Goal: Information Seeking & Learning: Compare options

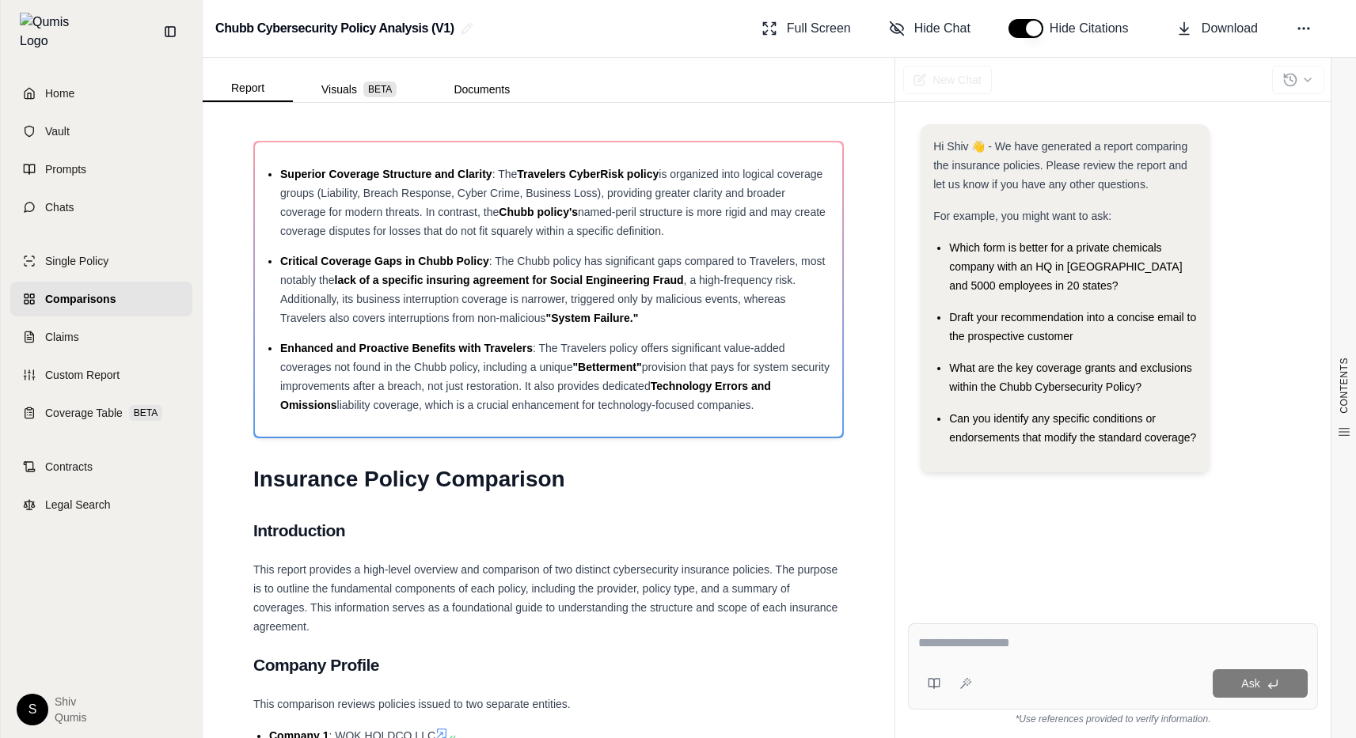
scroll to position [6316, 0]
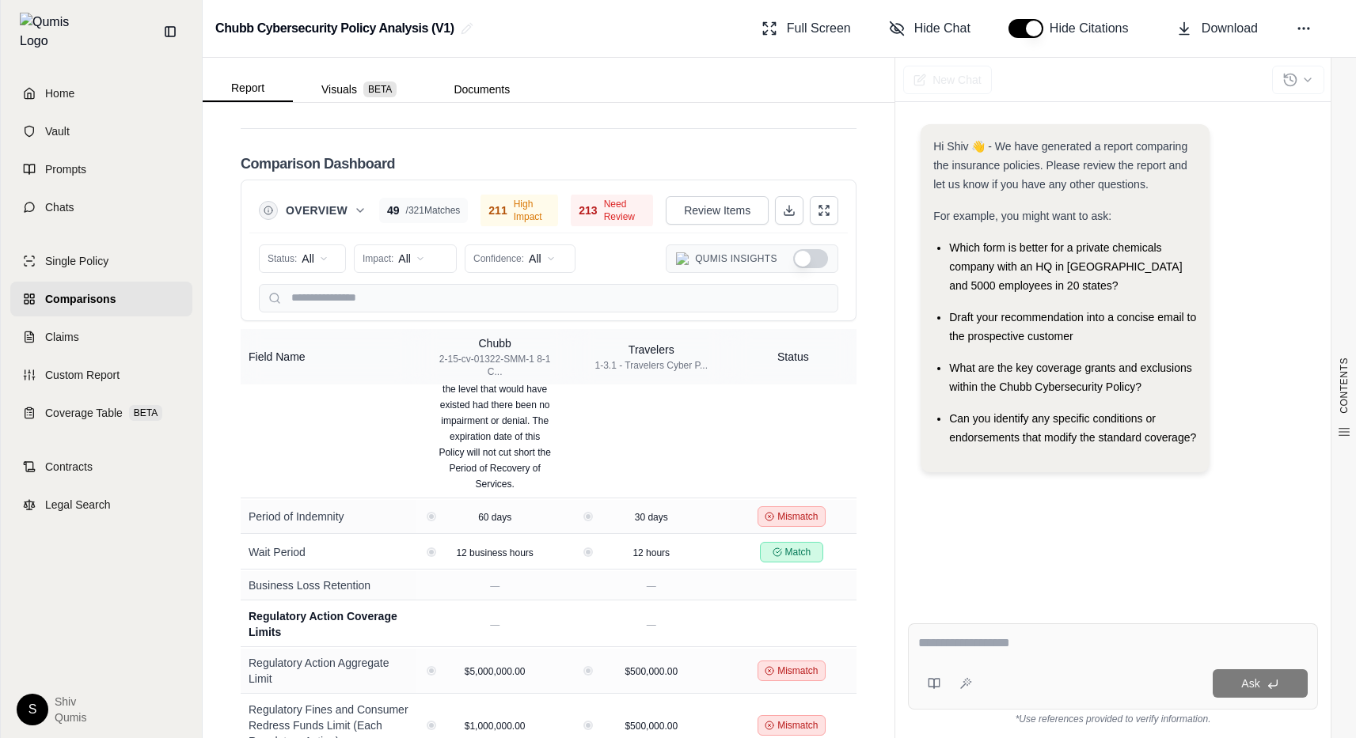
click at [108, 291] on span "Comparisons" at bounding box center [80, 299] width 70 height 16
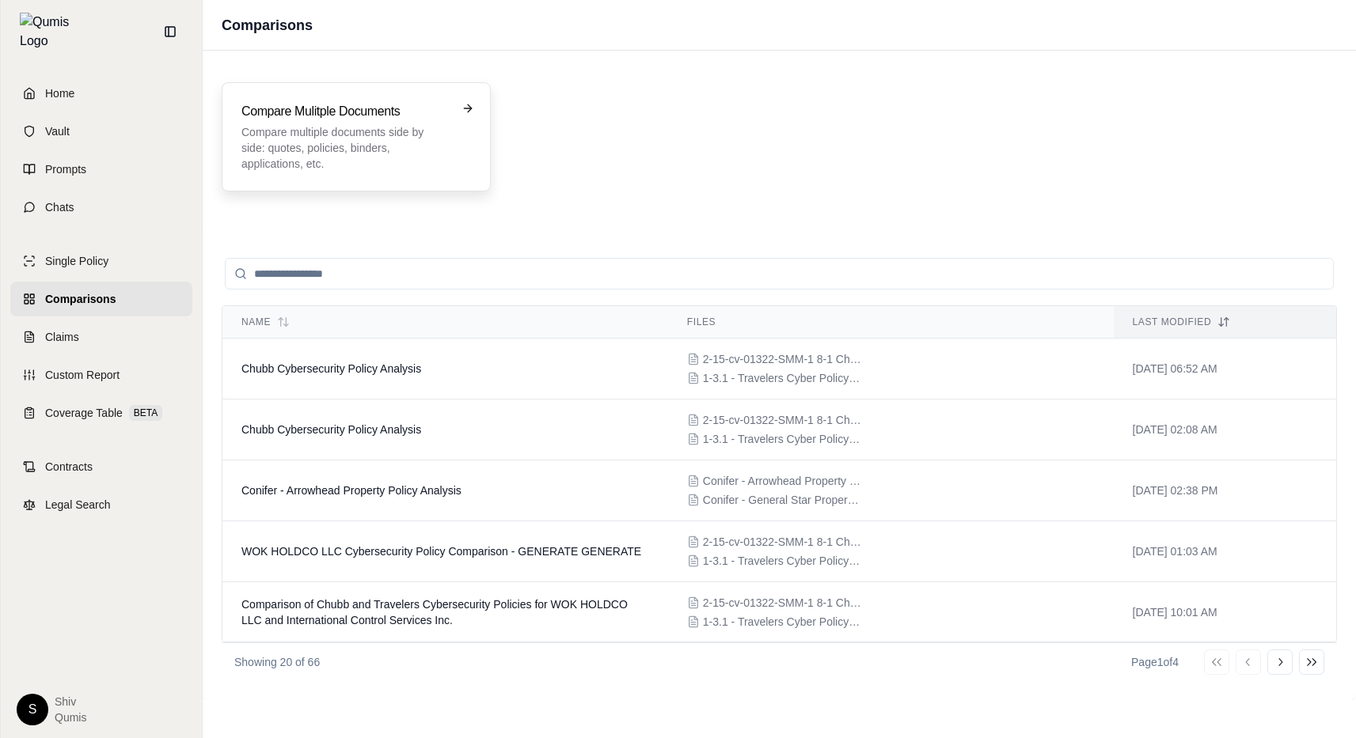
click at [370, 175] on div "Compare Mulitple Documents Compare multiple documents side by side: quotes, pol…" at bounding box center [356, 136] width 269 height 109
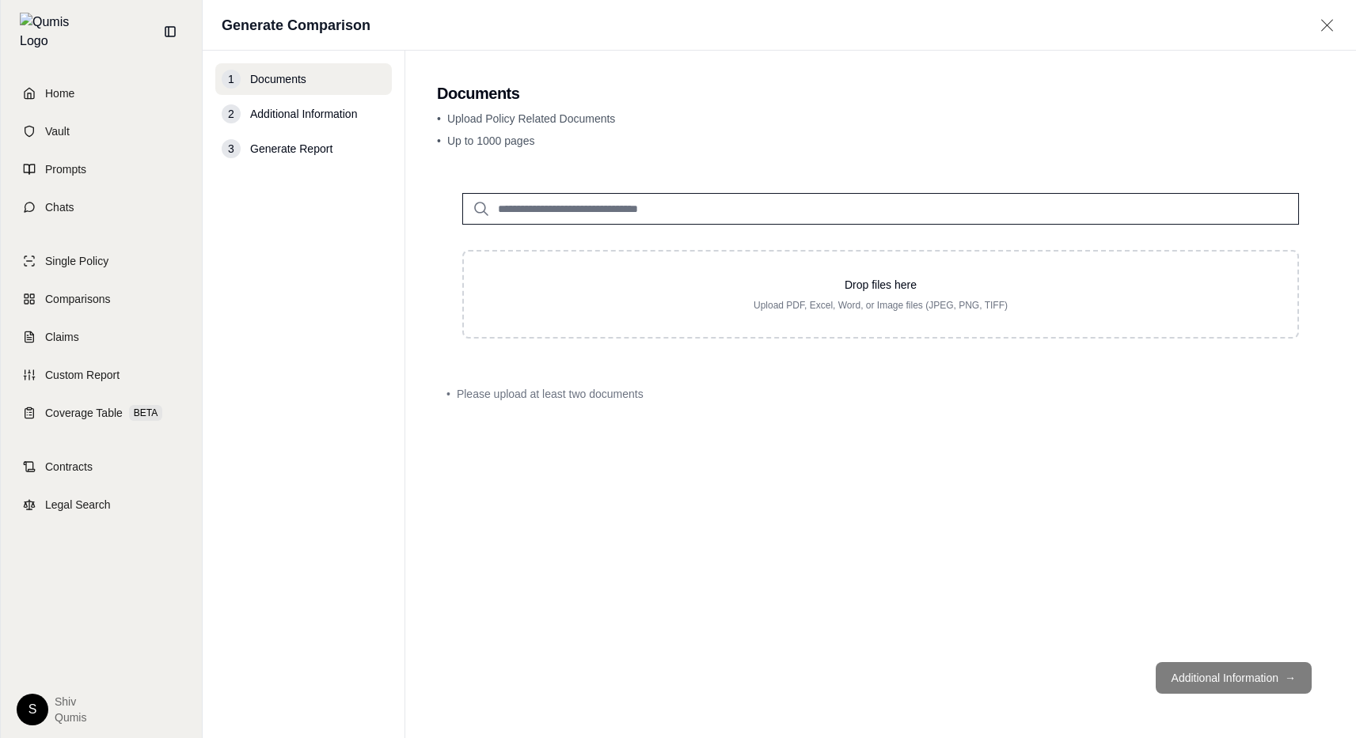
click at [719, 206] on input "search" at bounding box center [880, 209] width 837 height 32
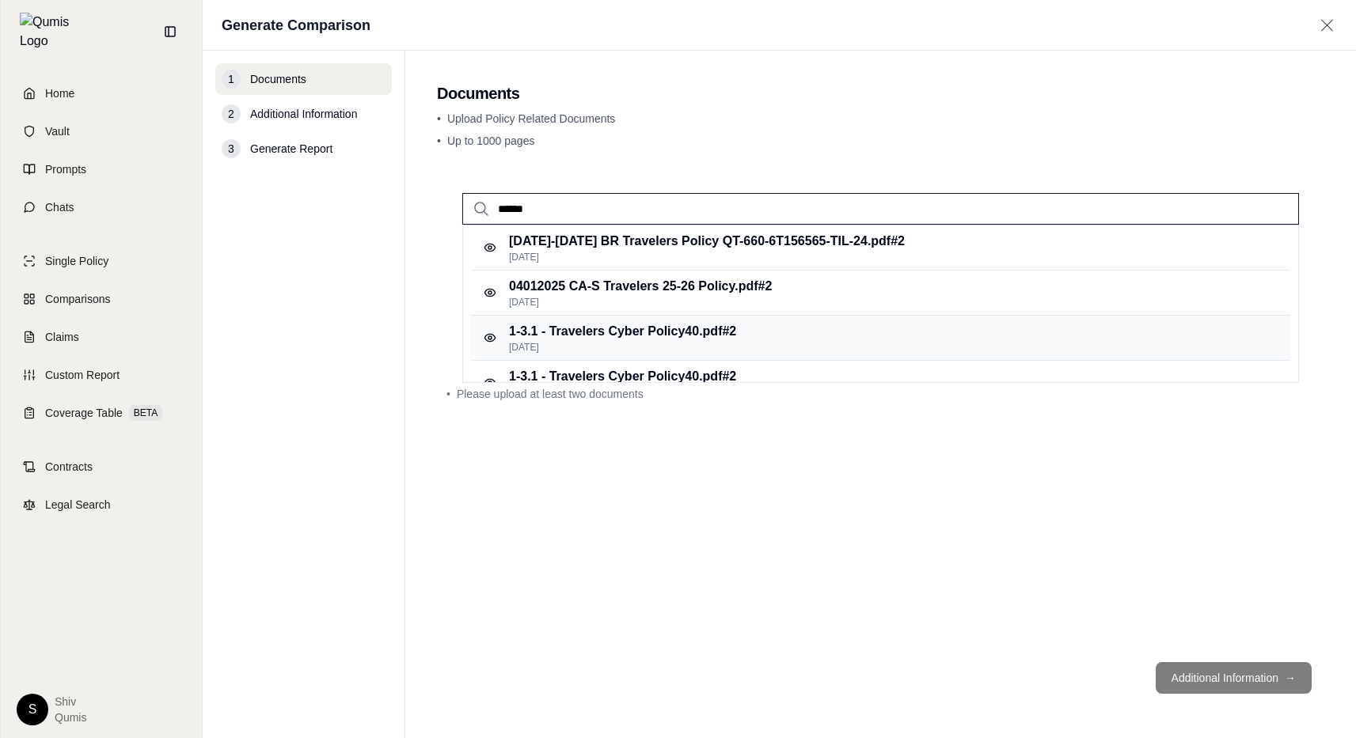
type input "******"
click at [793, 332] on div "1-3.1 - Travelers Cyber Policy40.pdf #2 Feb 22, 2025" at bounding box center [880, 338] width 819 height 45
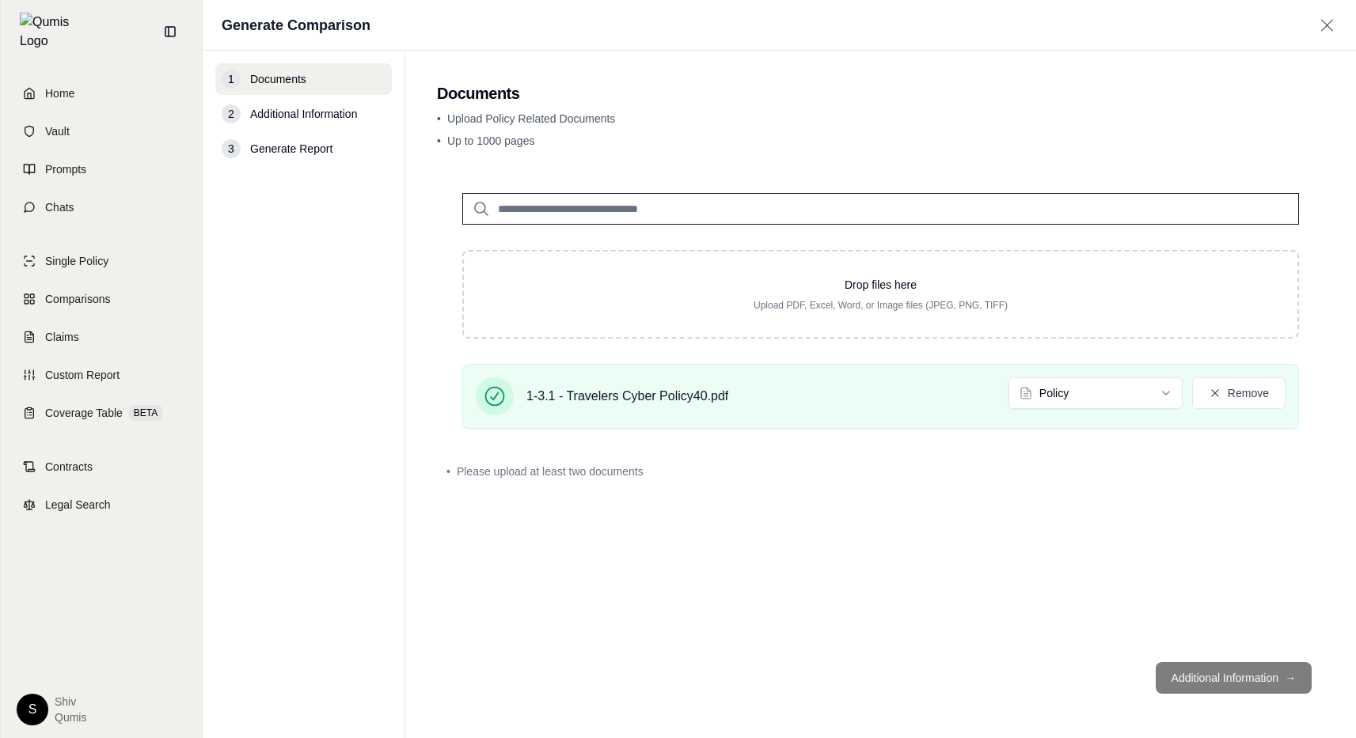
click at [659, 211] on input "search" at bounding box center [880, 209] width 837 height 32
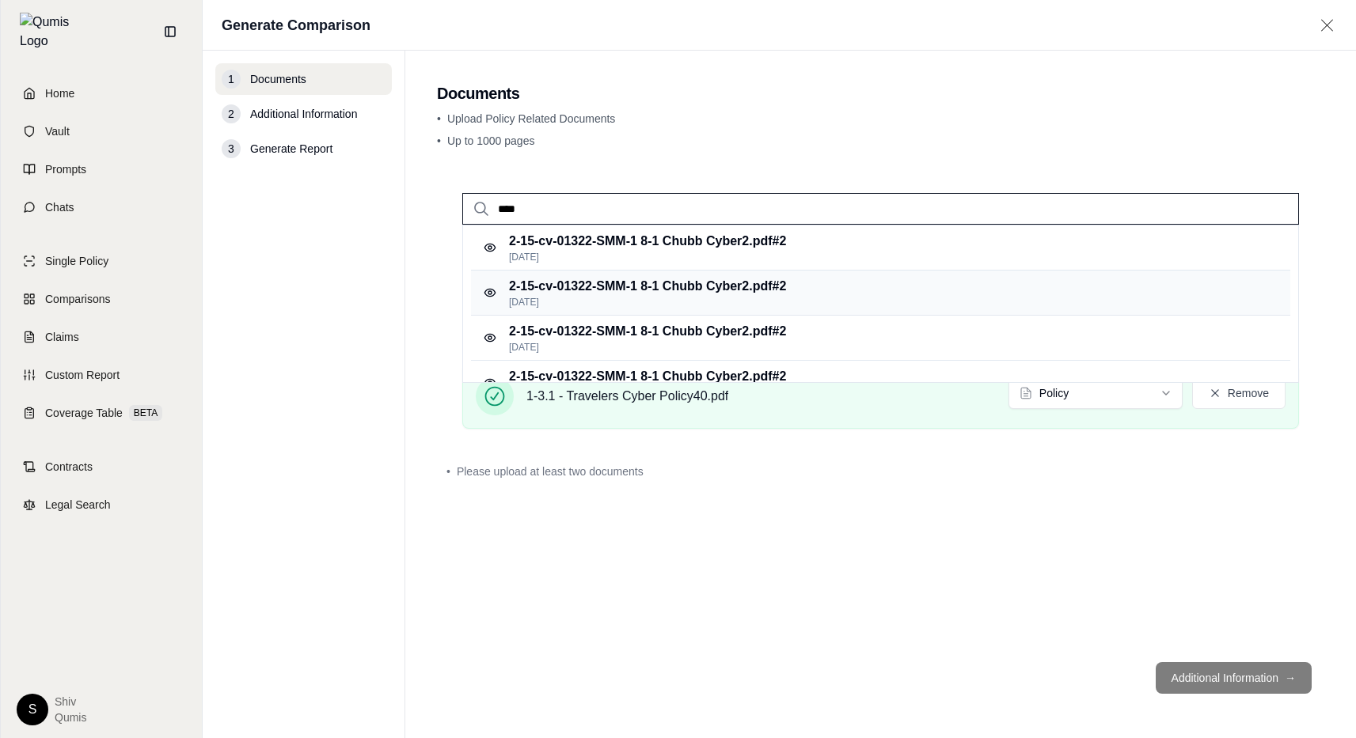
type input "****"
click at [734, 273] on div "2-15-cv-01322-SMM-1 8-1 Chubb Cyber2.pdf #2 Feb 22, 2025" at bounding box center [880, 293] width 819 height 45
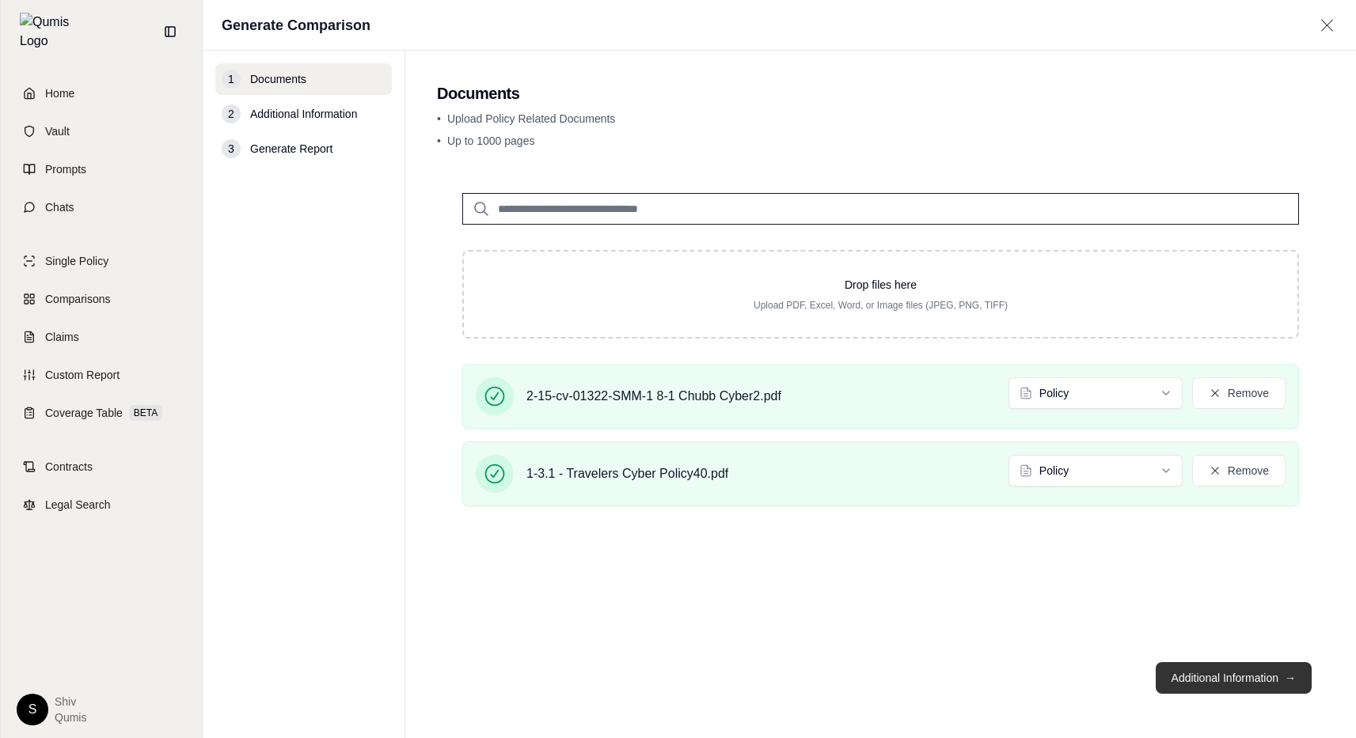
click at [1232, 668] on button "Additional Information →" at bounding box center [1233, 678] width 156 height 32
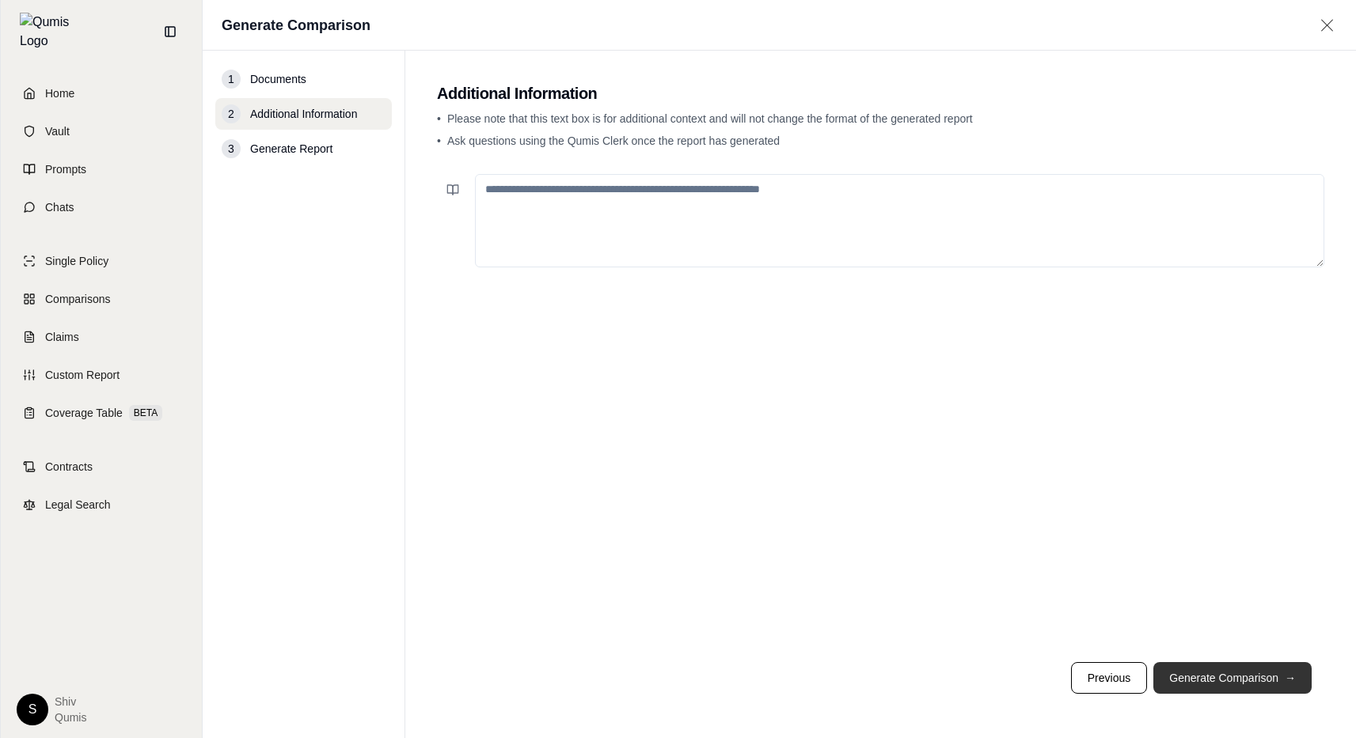
click at [1231, 669] on button "Generate Comparison →" at bounding box center [1232, 678] width 158 height 32
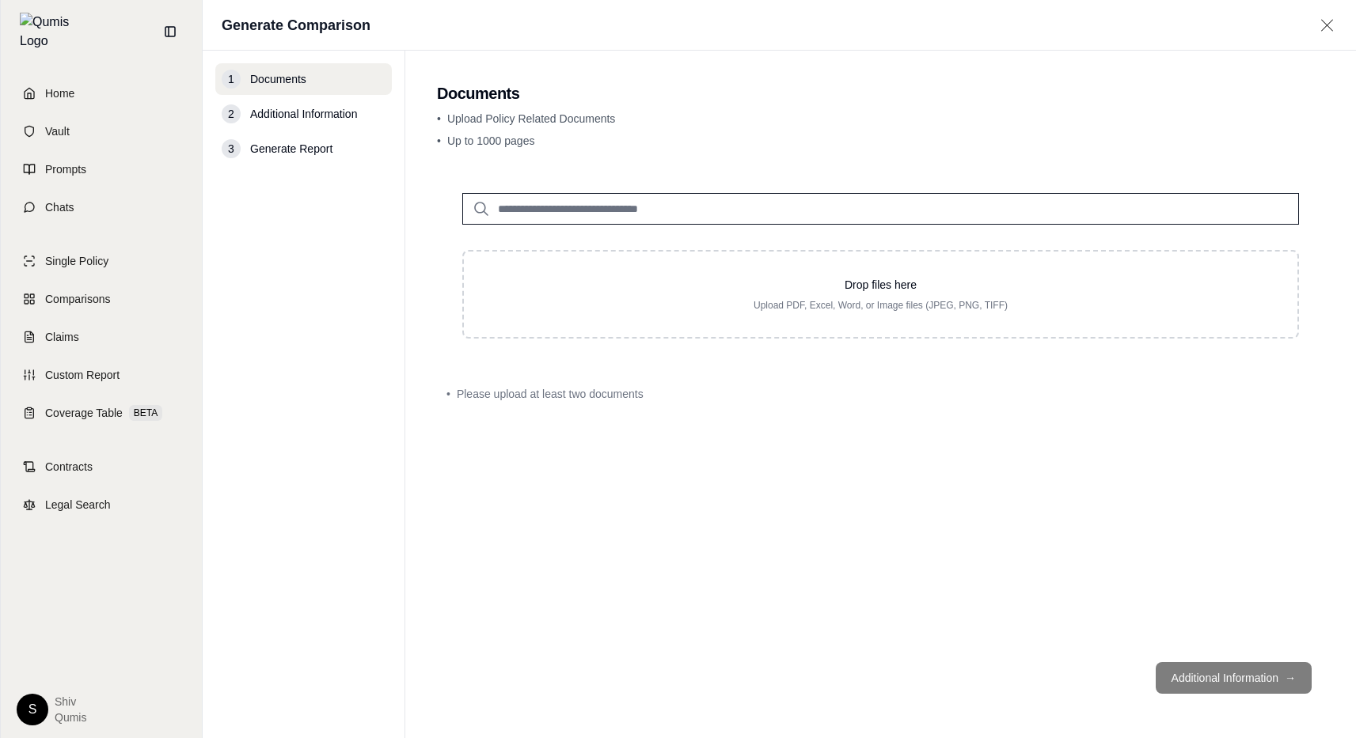
click at [495, 207] on input "search" at bounding box center [880, 209] width 837 height 32
type input "*"
click at [499, 221] on input "search" at bounding box center [880, 209] width 837 height 32
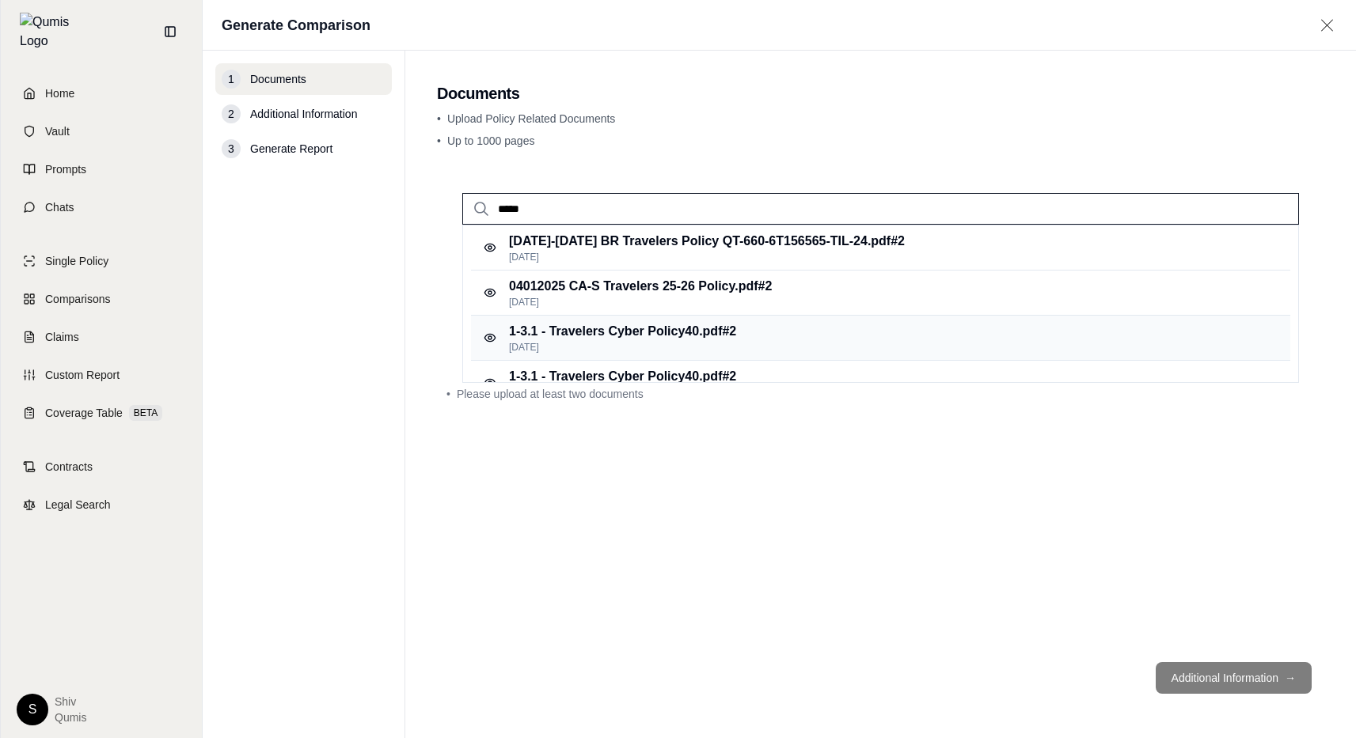
type input "*****"
click at [629, 339] on p "1-3.1 - Travelers Cyber Policy40.pdf #2" at bounding box center [622, 331] width 227 height 19
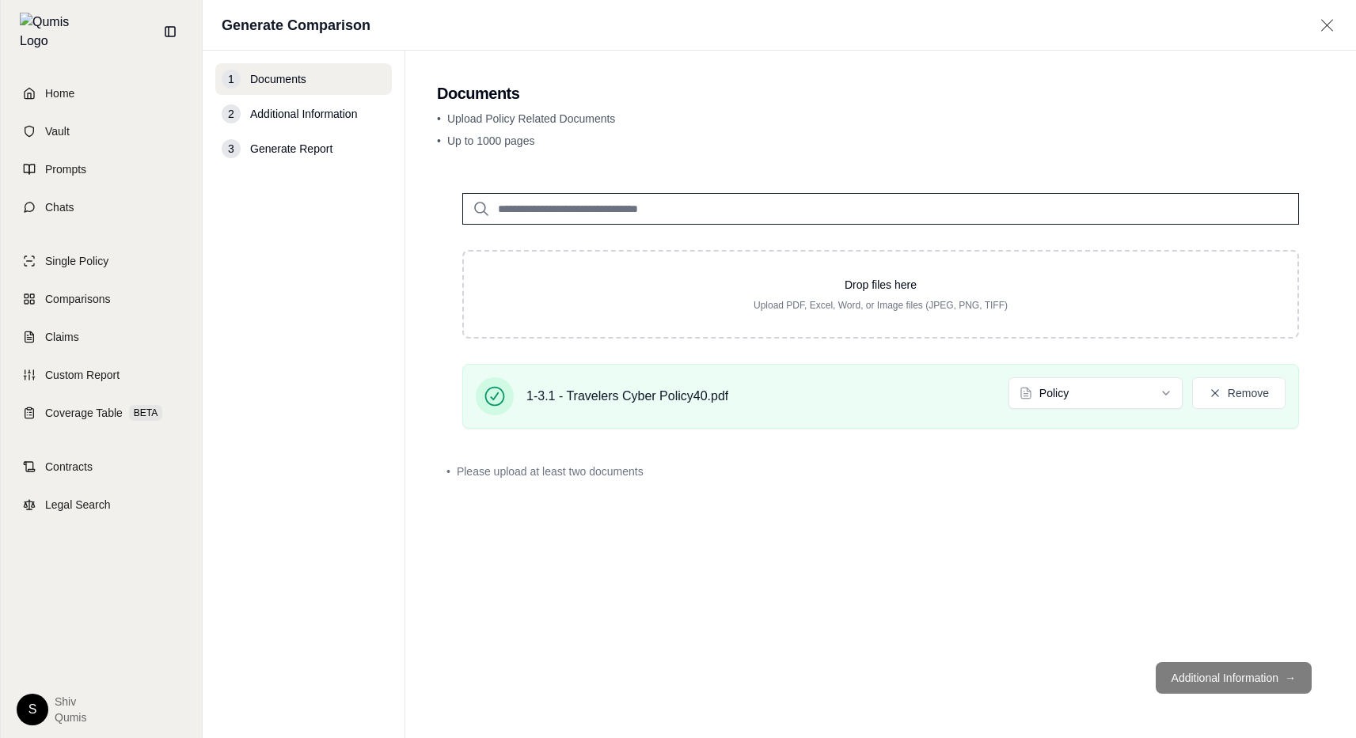
click at [565, 205] on input "search" at bounding box center [880, 209] width 837 height 32
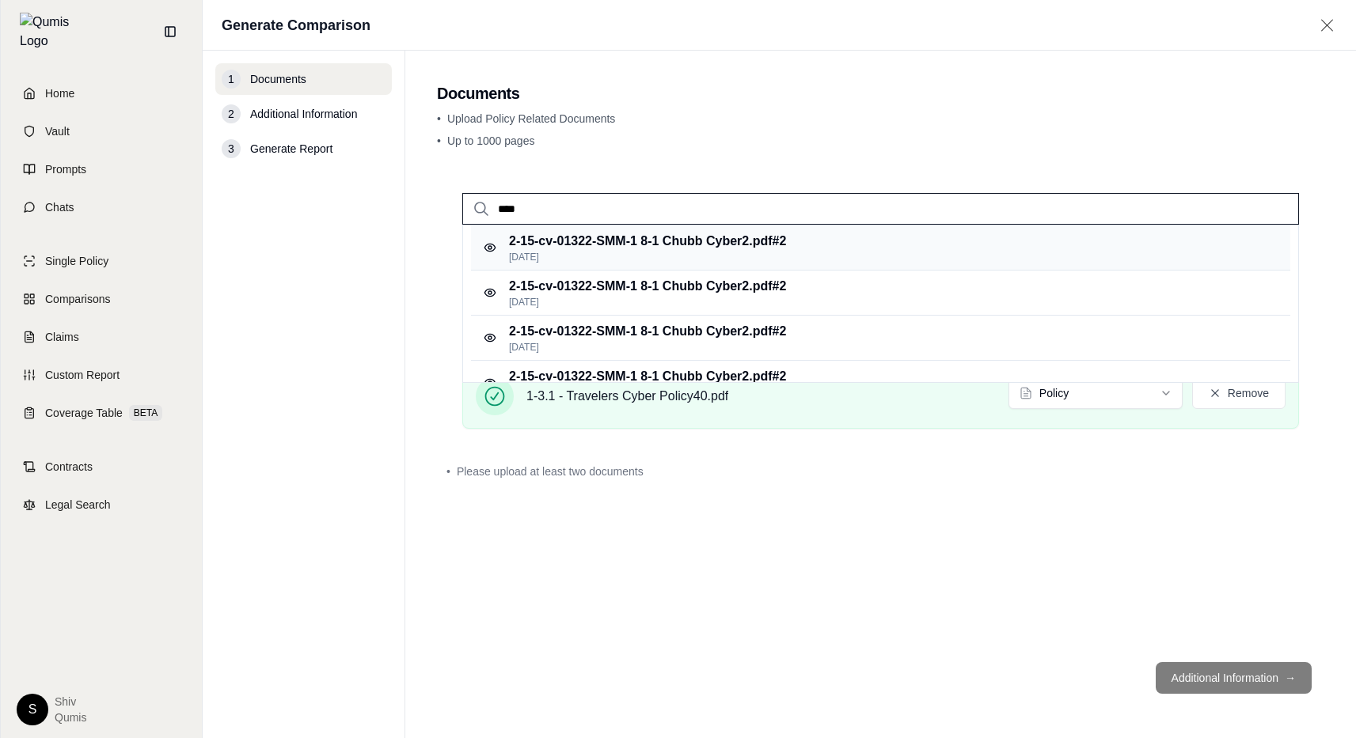
type input "****"
click at [643, 236] on p "2-15-cv-01322-SMM-1 8-1 Chubb Cyber2.pdf #2" at bounding box center [647, 241] width 277 height 19
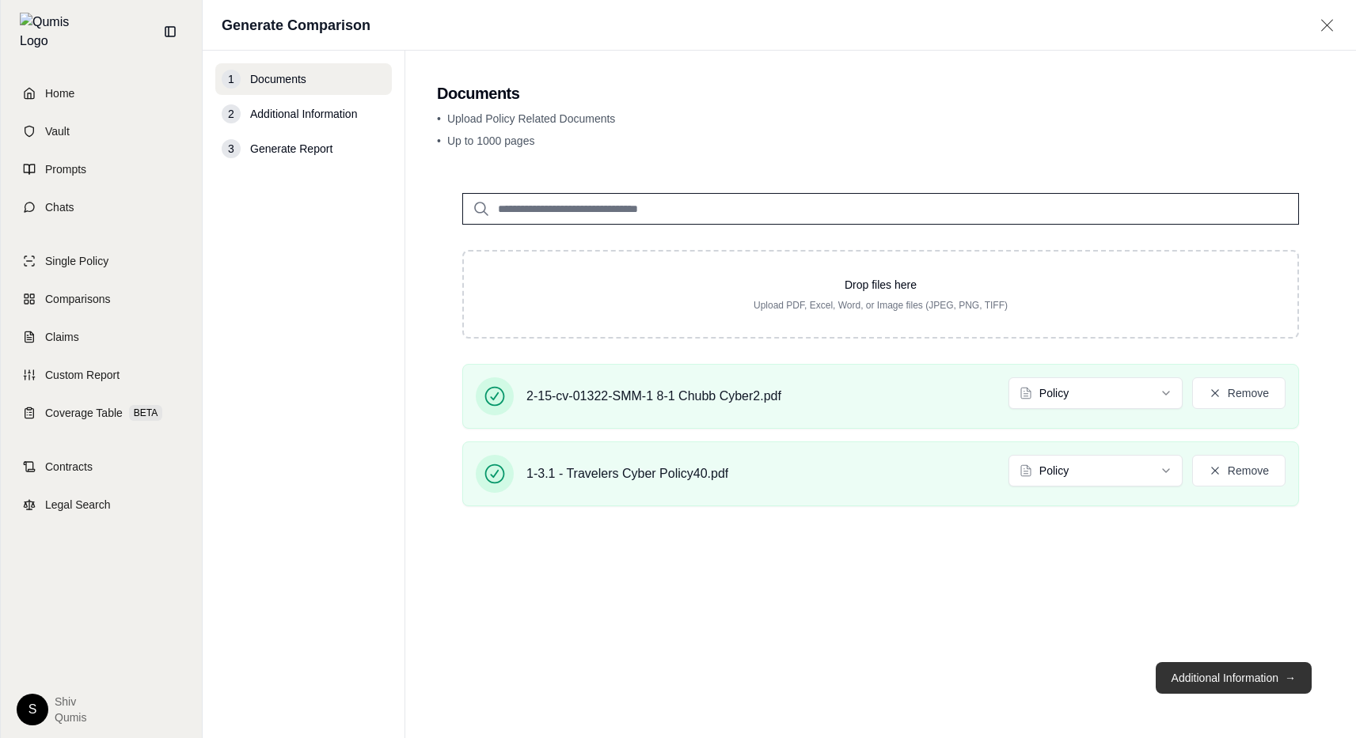
click at [1202, 690] on button "Additional Information →" at bounding box center [1233, 678] width 156 height 32
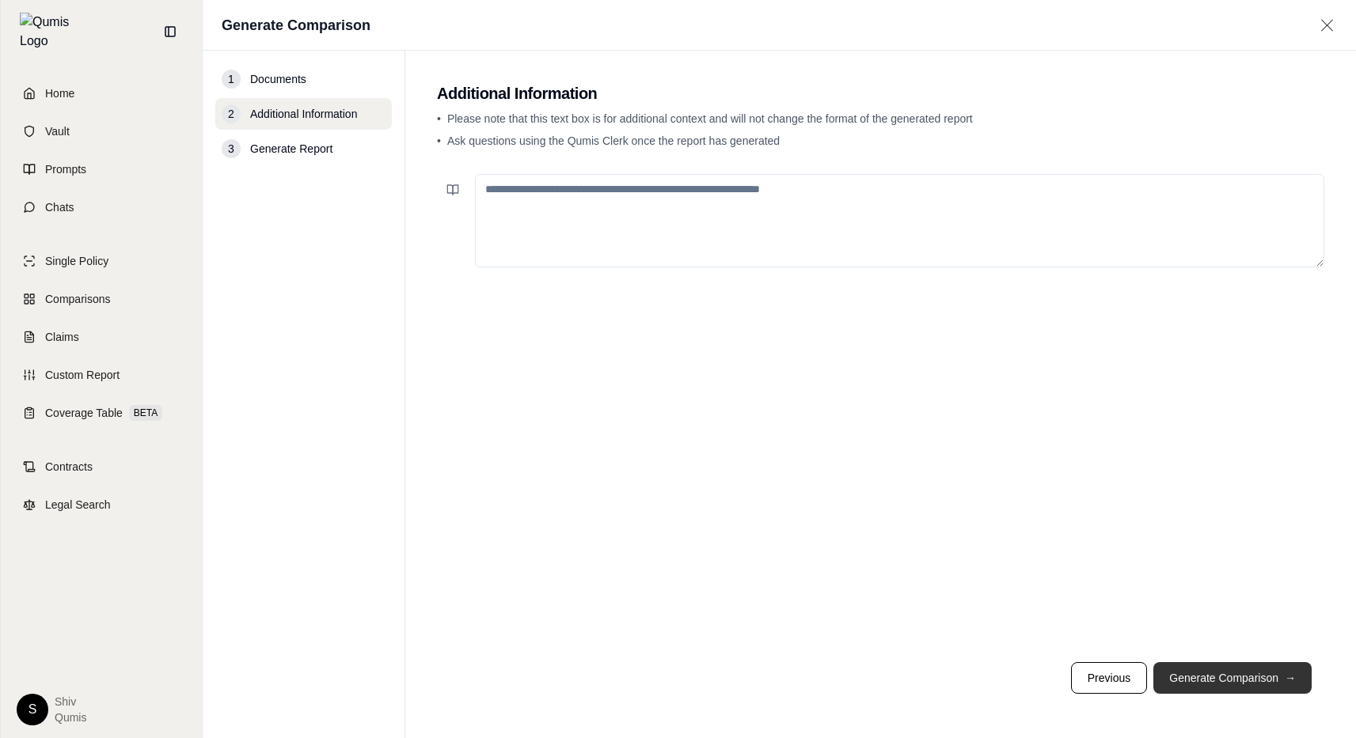
click at [1203, 690] on button "Generate Comparison →" at bounding box center [1232, 678] width 158 height 32
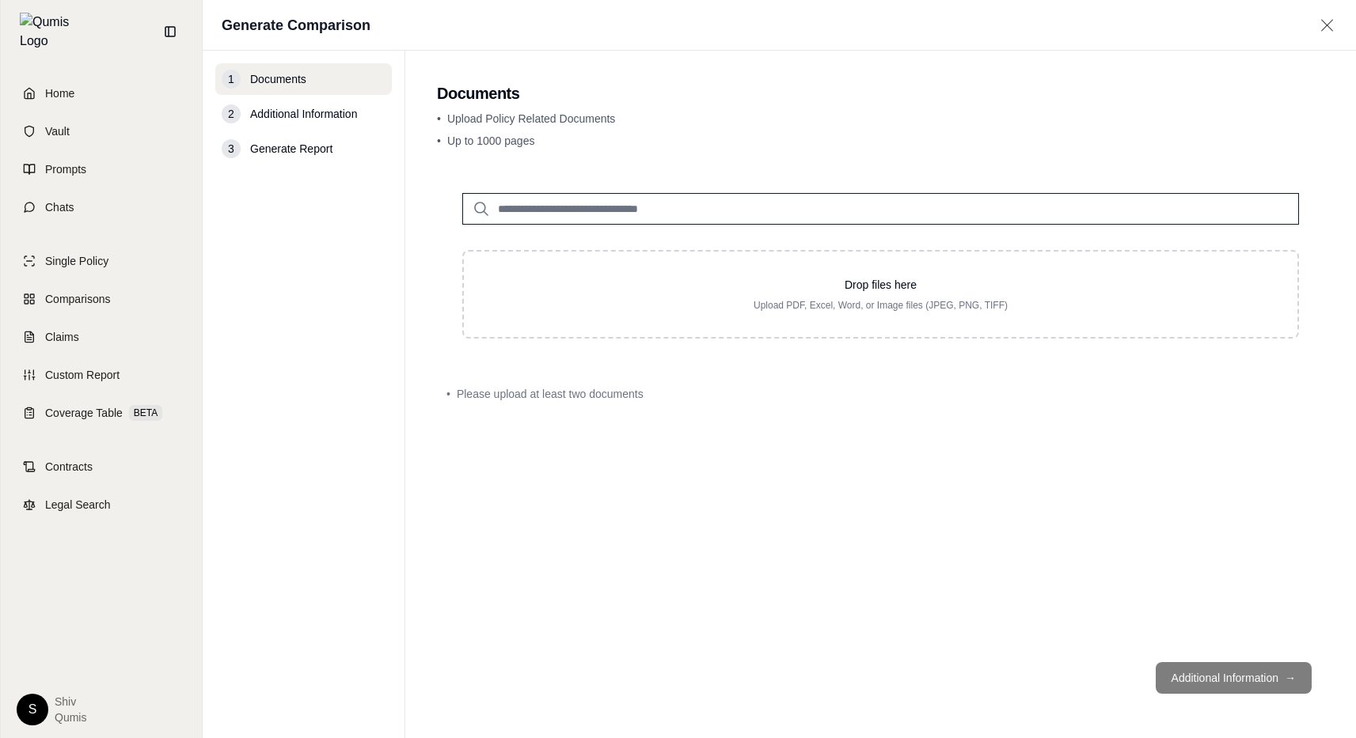
click at [541, 215] on input "search" at bounding box center [880, 209] width 837 height 32
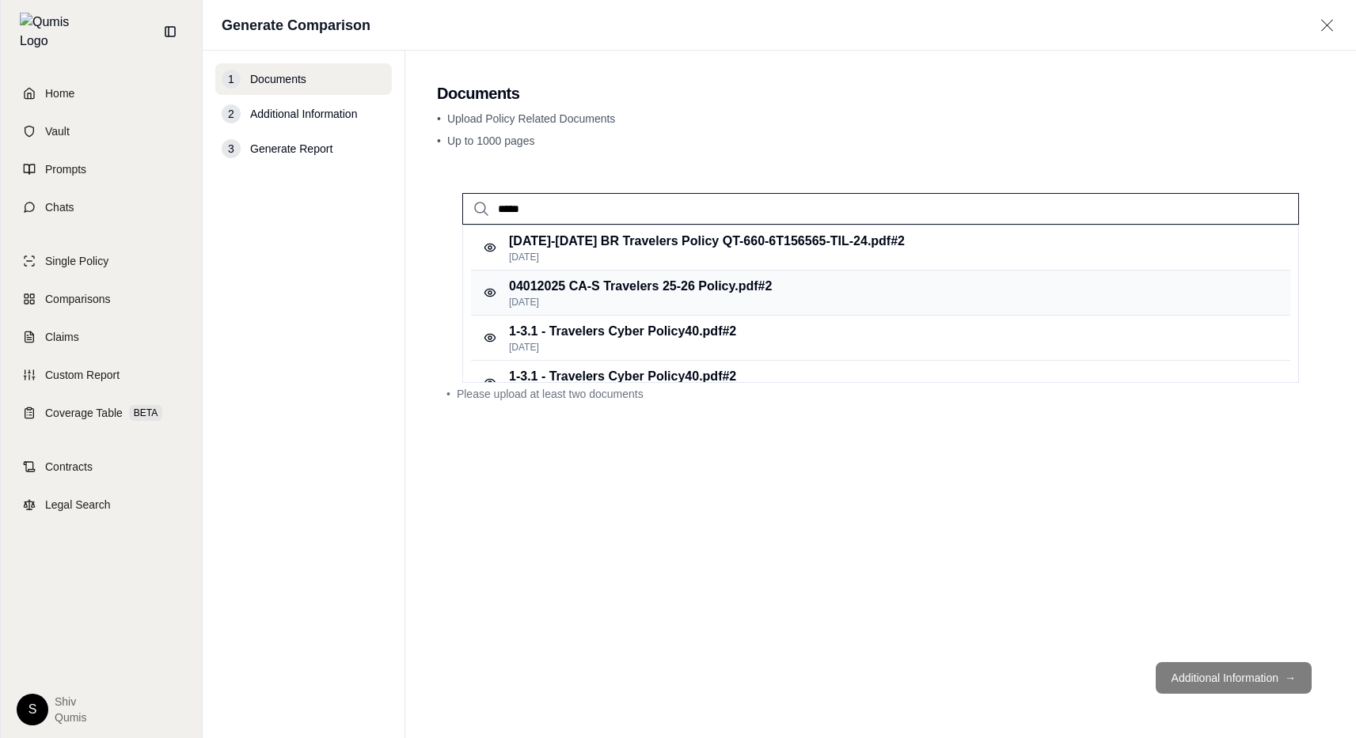
type input "*****"
drag, startPoint x: 609, startPoint y: 302, endPoint x: 588, endPoint y: 336, distance: 39.8
click at [588, 336] on div "2024-2026 BR Travelers Policy QT-660-6T156565-TIL-24.pdf #2 Sep 3, 2025 0401202…" at bounding box center [880, 384] width 819 height 316
click at [588, 336] on p "1-3.1 - Travelers Cyber Policy40.pdf #2" at bounding box center [622, 331] width 227 height 19
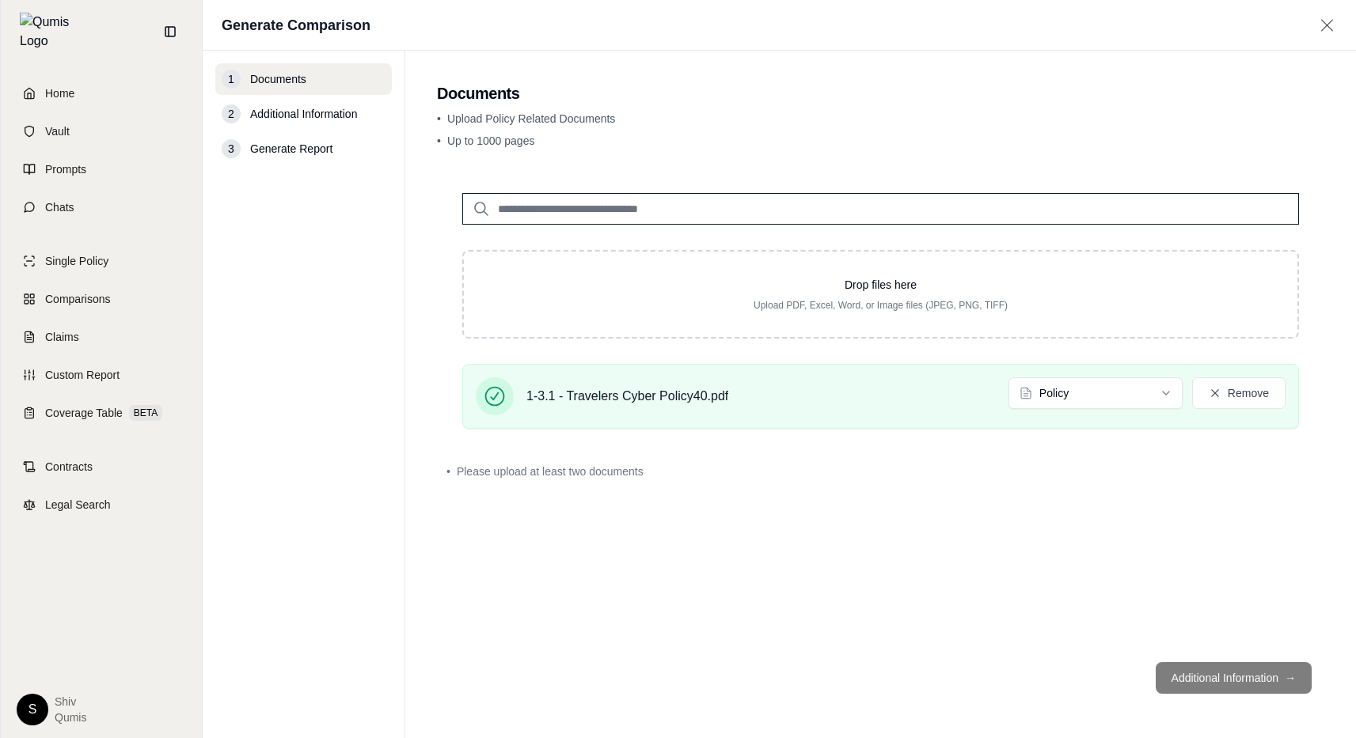
click at [567, 216] on input "search" at bounding box center [880, 209] width 837 height 32
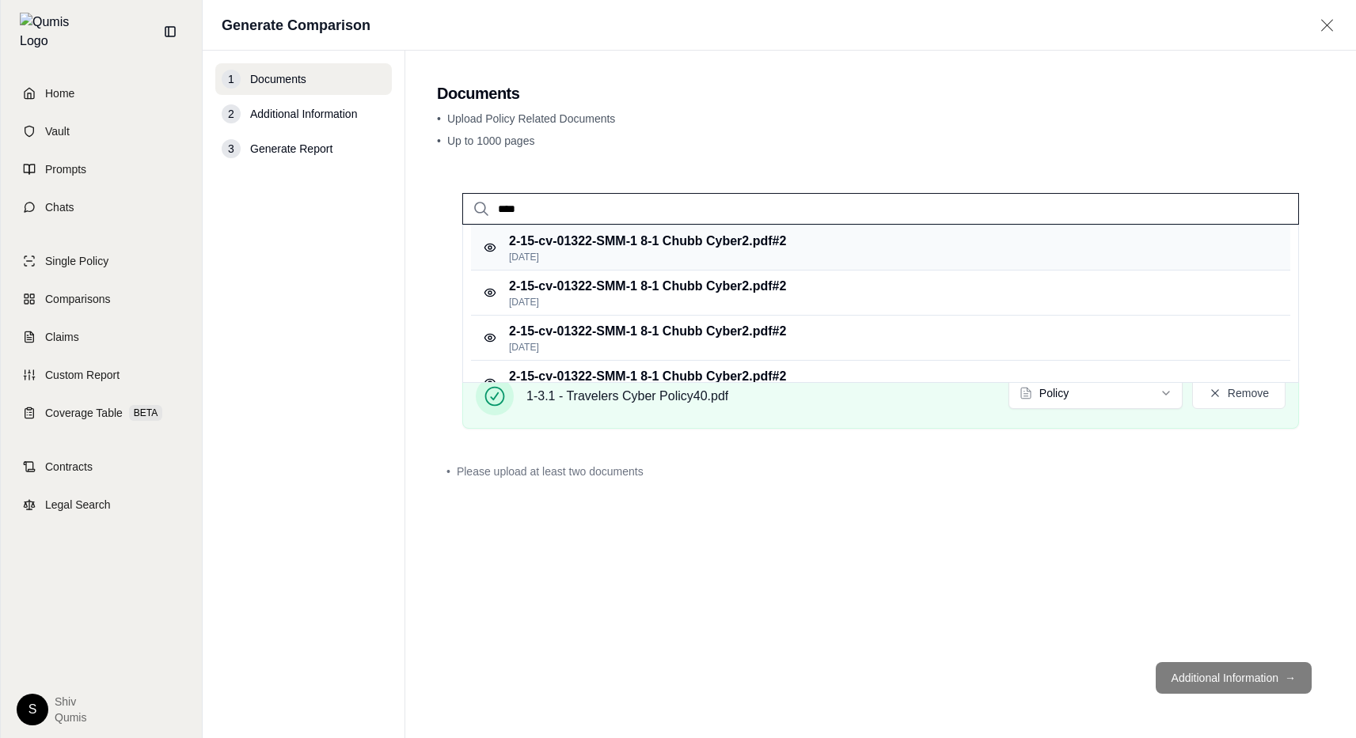
type input "****"
click at [625, 253] on p "[DATE]" at bounding box center [647, 257] width 277 height 13
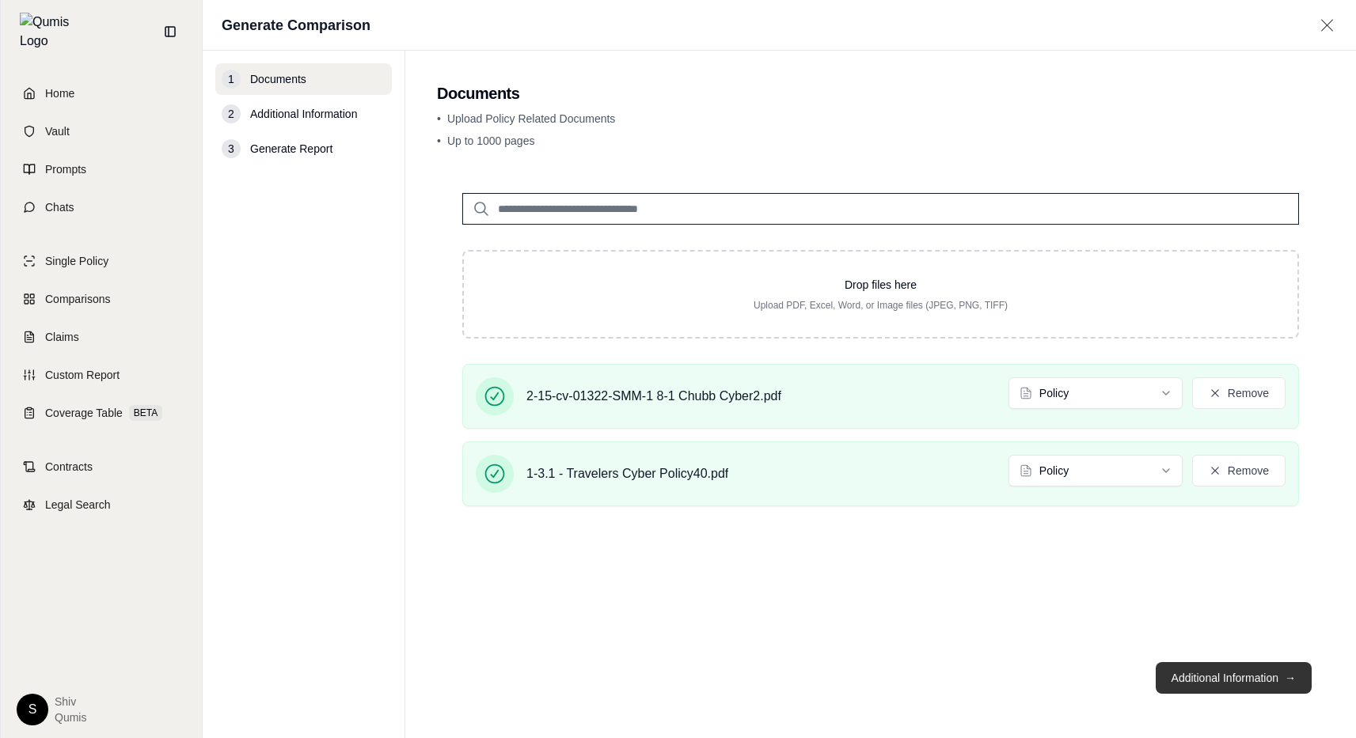
click at [1190, 684] on button "Additional Information →" at bounding box center [1233, 678] width 156 height 32
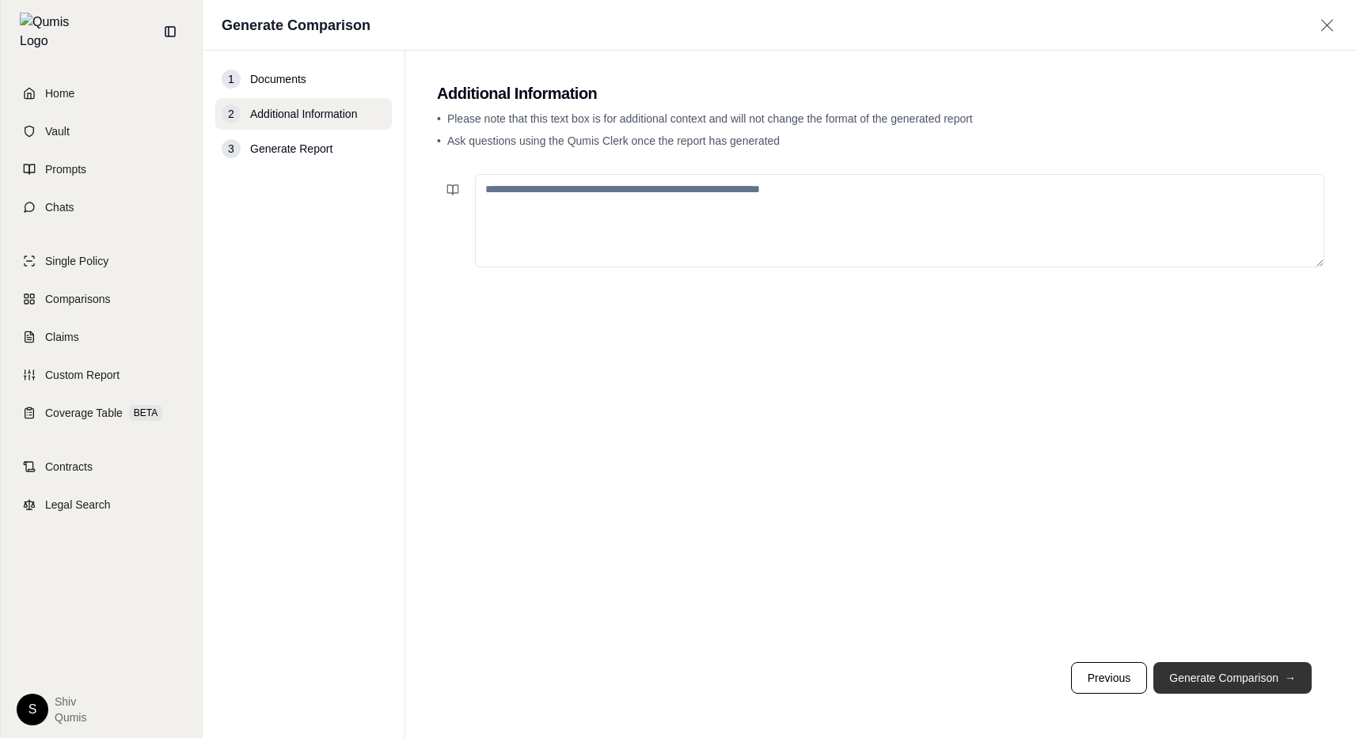
click at [1191, 684] on button "Generate Comparison →" at bounding box center [1232, 678] width 158 height 32
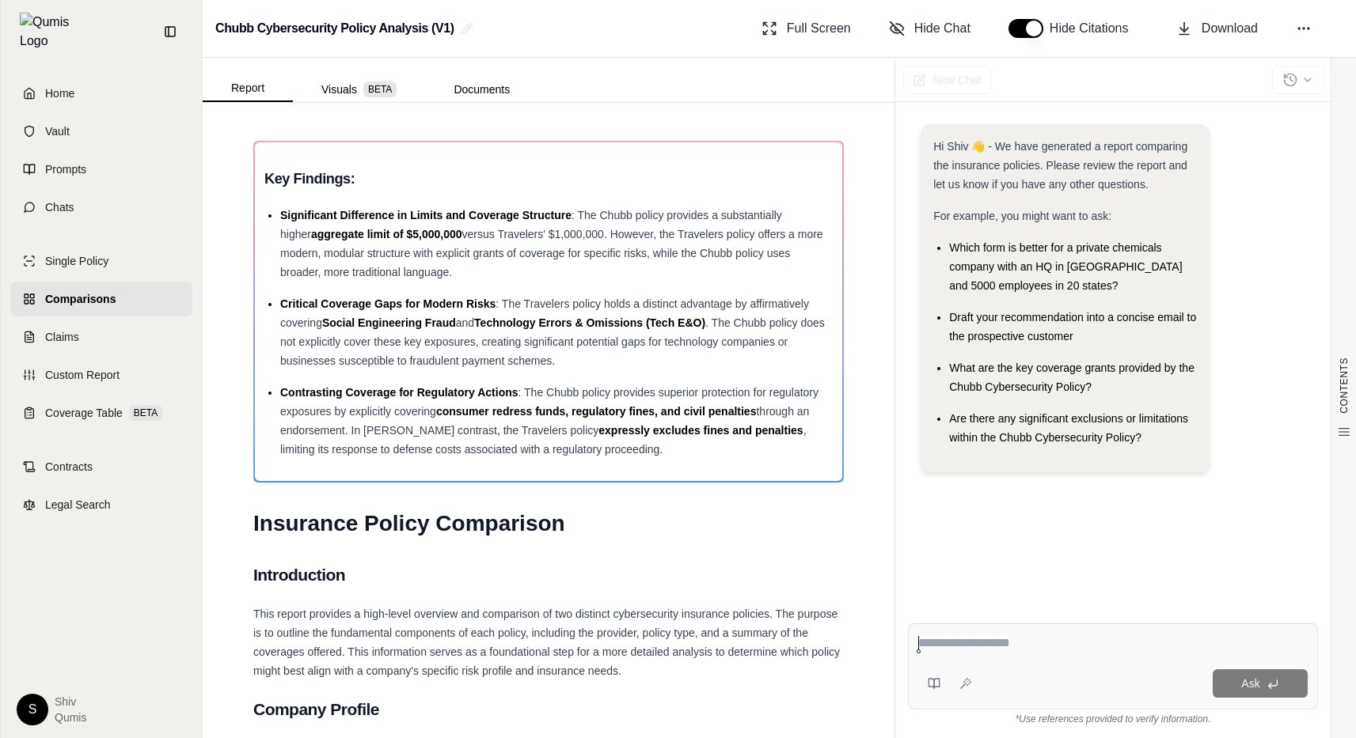
scroll to position [4092, 0]
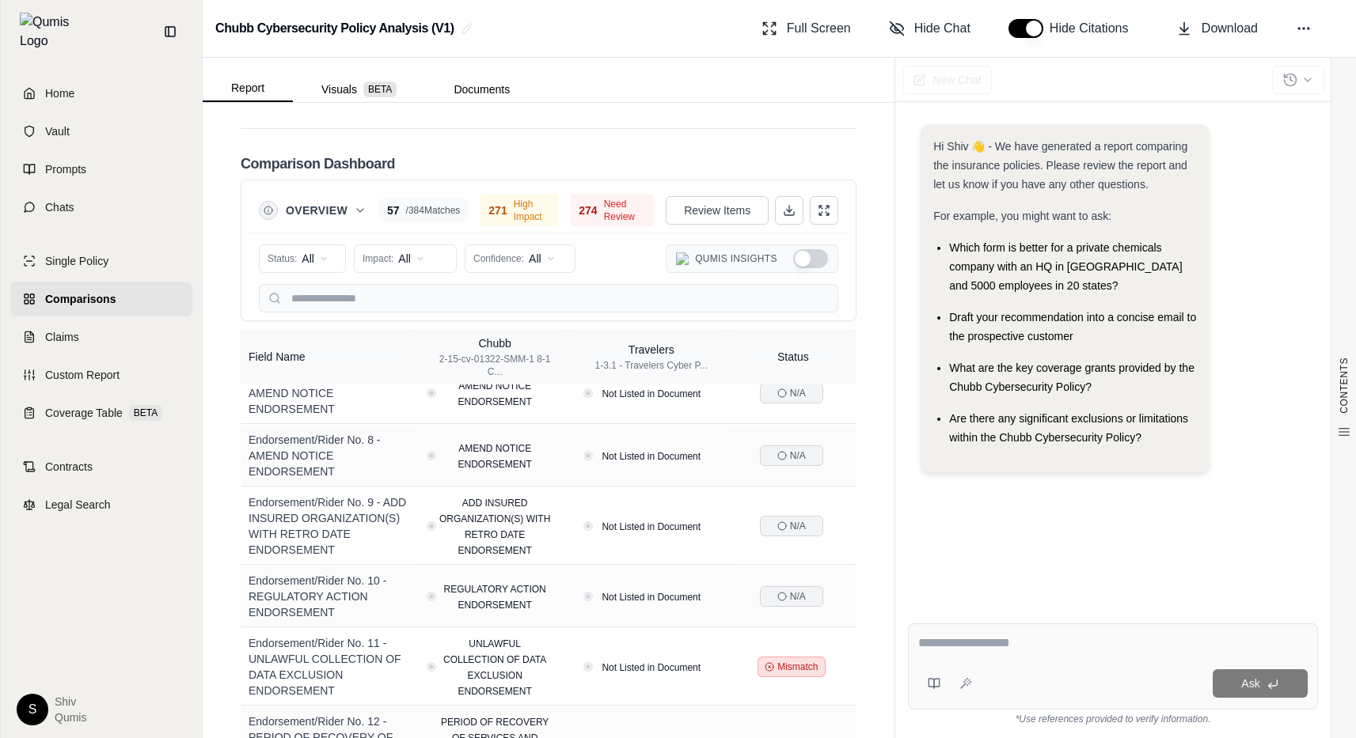
click at [794, 249] on button "Show Qumis Insights" at bounding box center [810, 258] width 35 height 19
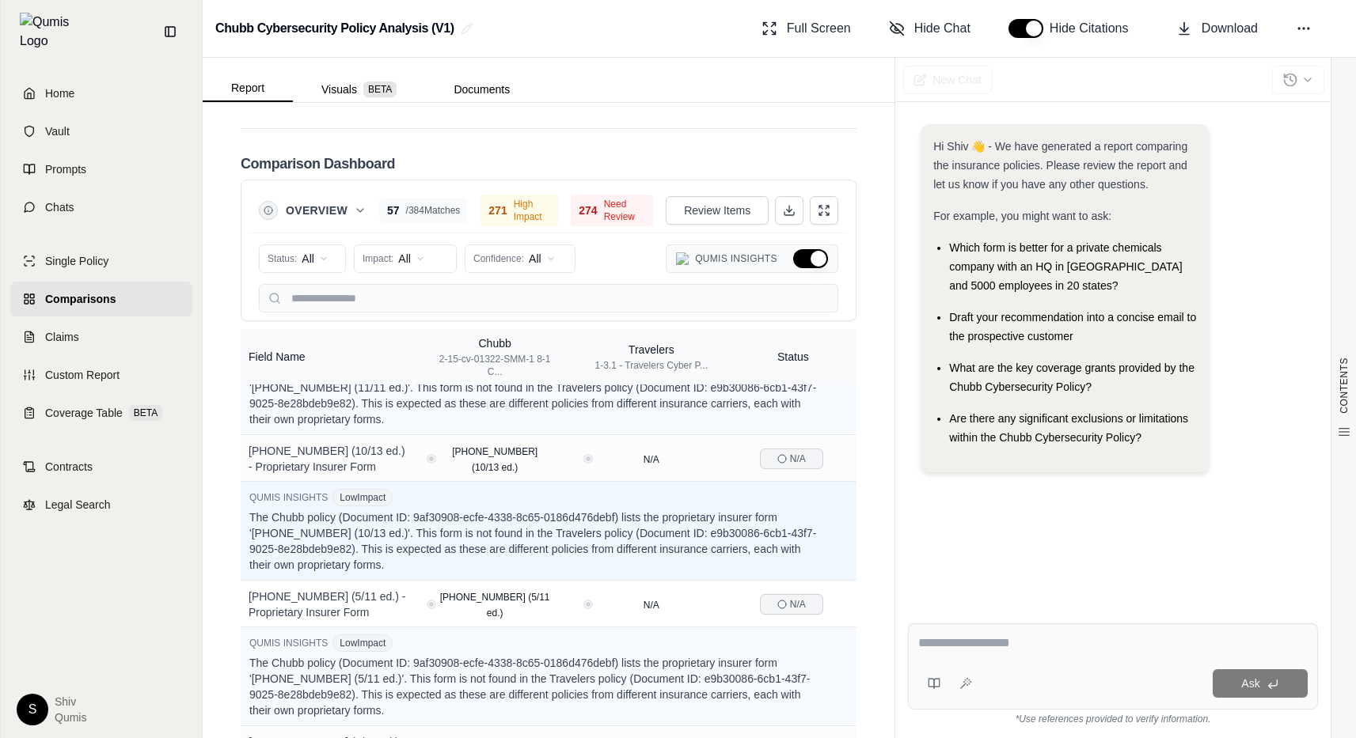
scroll to position [4173, 0]
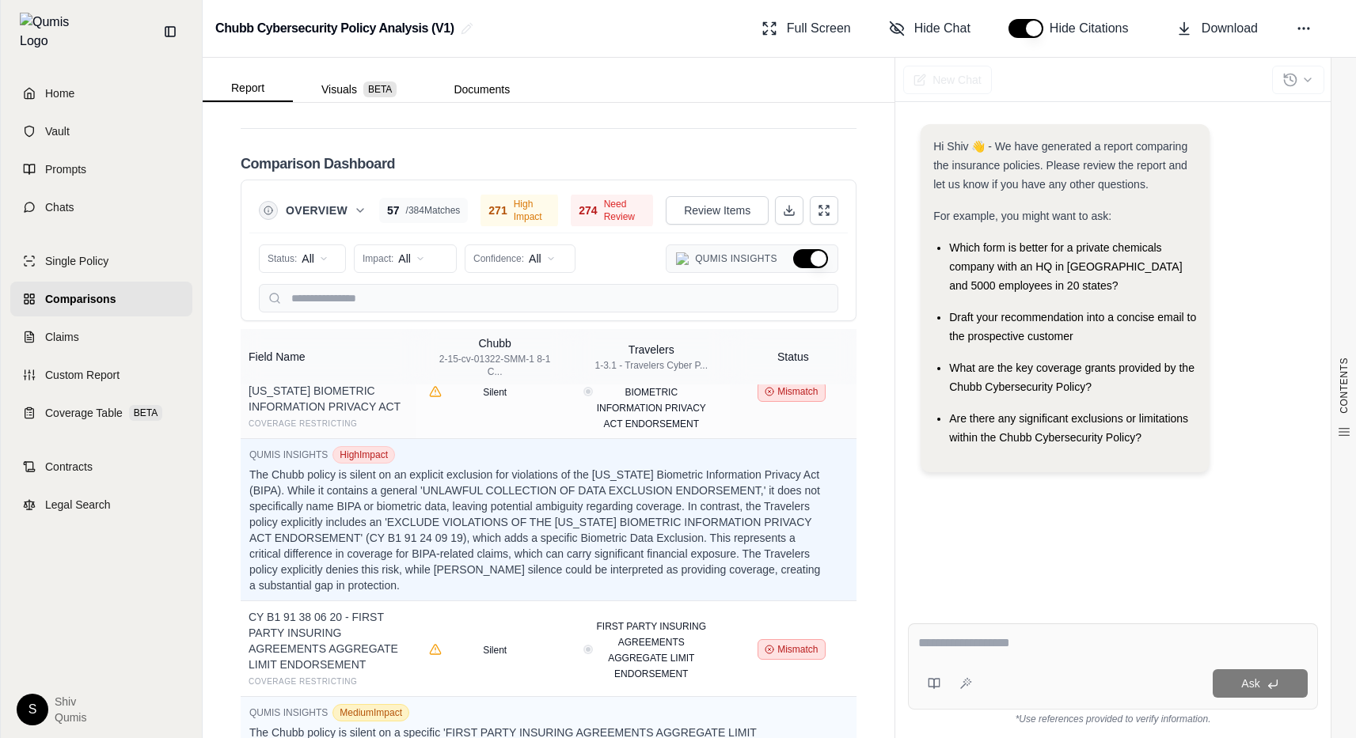
click at [807, 249] on button "Hide Qumis Insights" at bounding box center [810, 258] width 35 height 19
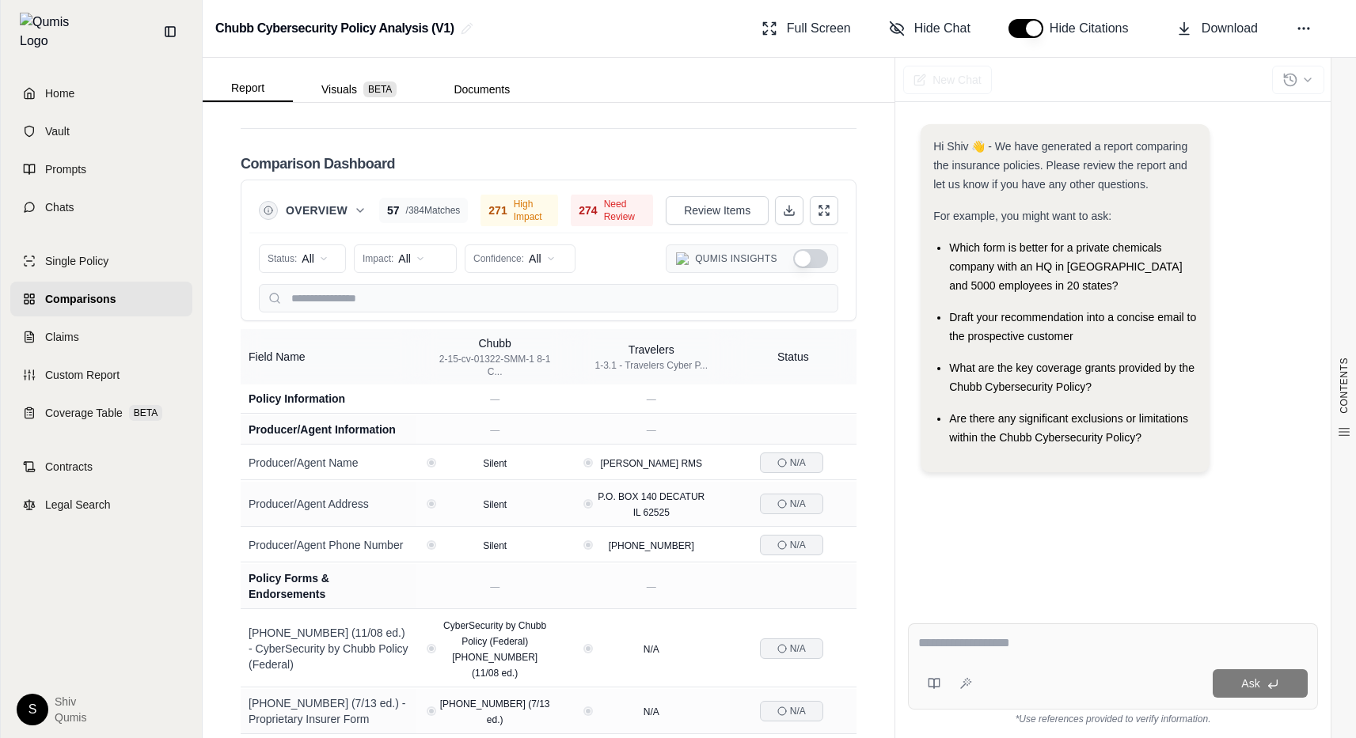
scroll to position [2, 0]
click at [465, 77] on button "Documents" at bounding box center [481, 89] width 113 height 25
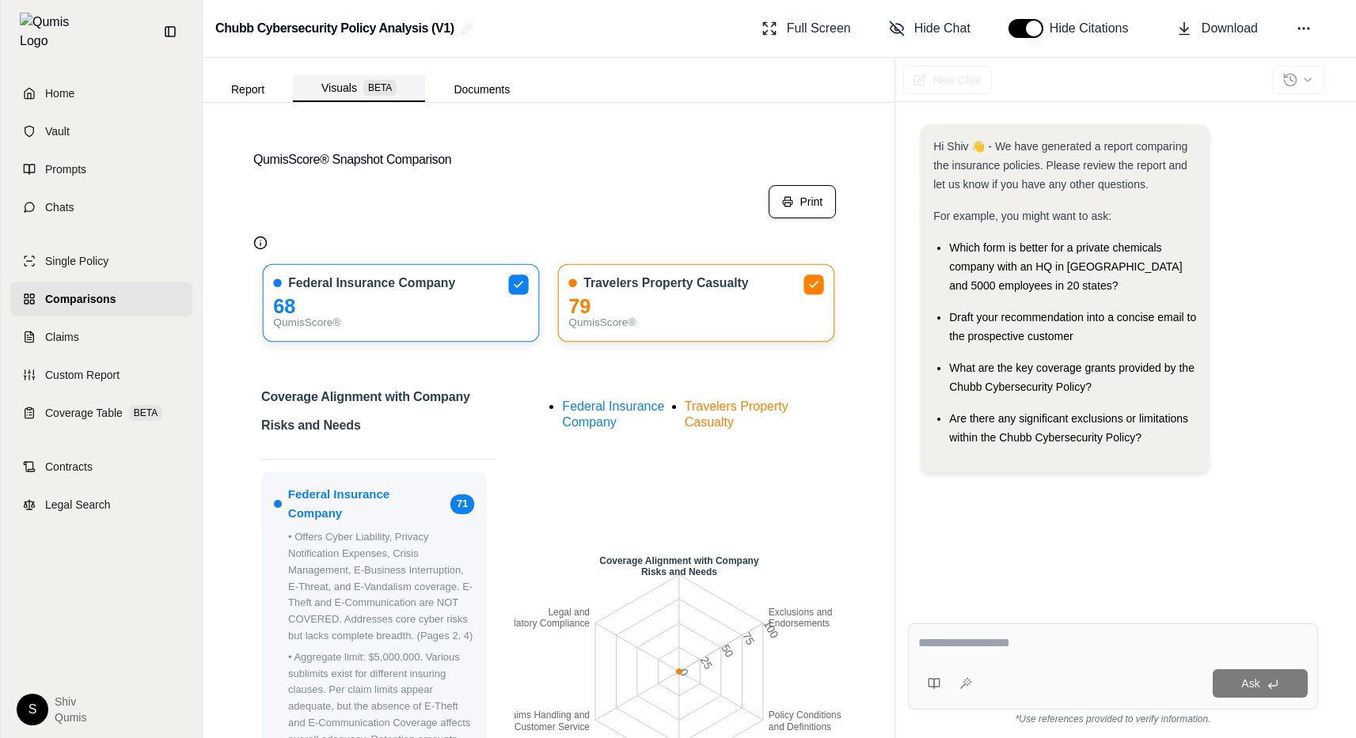
click at [343, 85] on button "Visuals BETA" at bounding box center [359, 88] width 132 height 27
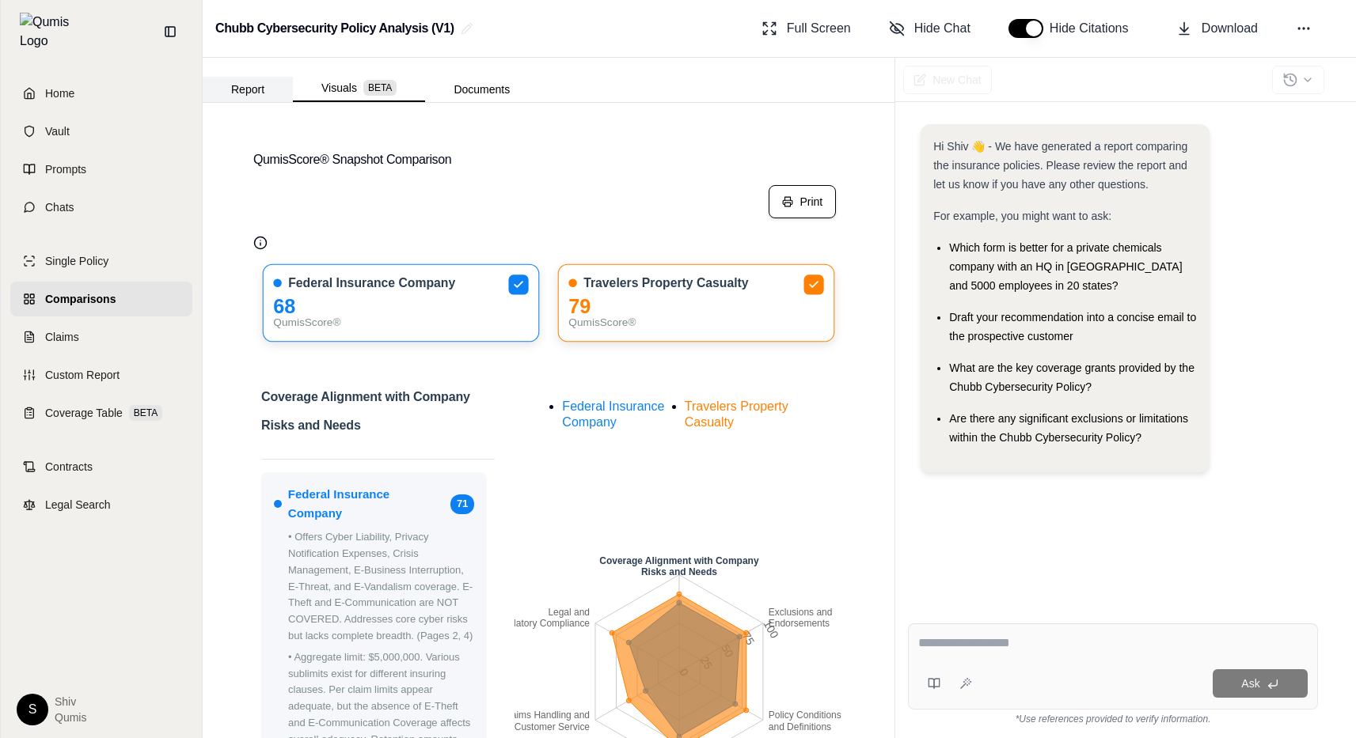
click at [282, 87] on button "Report" at bounding box center [248, 89] width 90 height 25
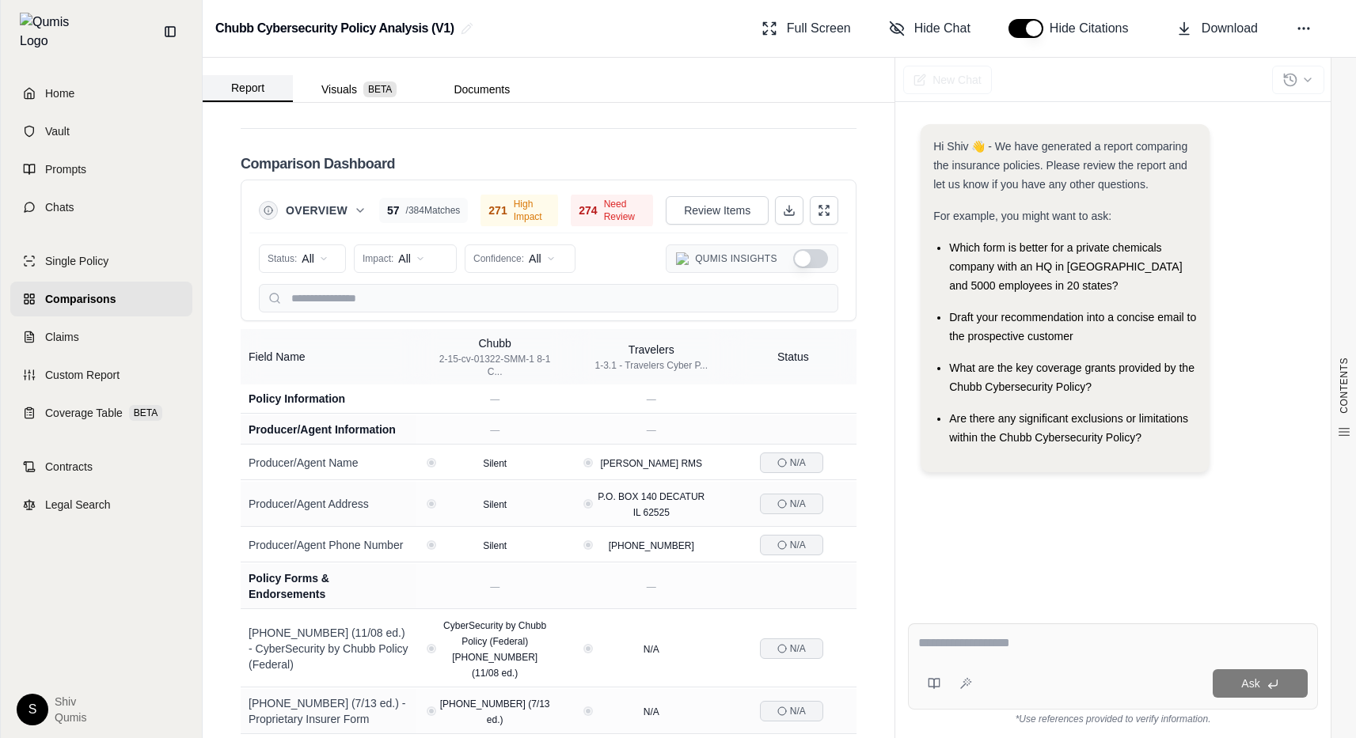
scroll to position [4092, 0]
click at [114, 291] on span "Comparisons" at bounding box center [80, 299] width 70 height 16
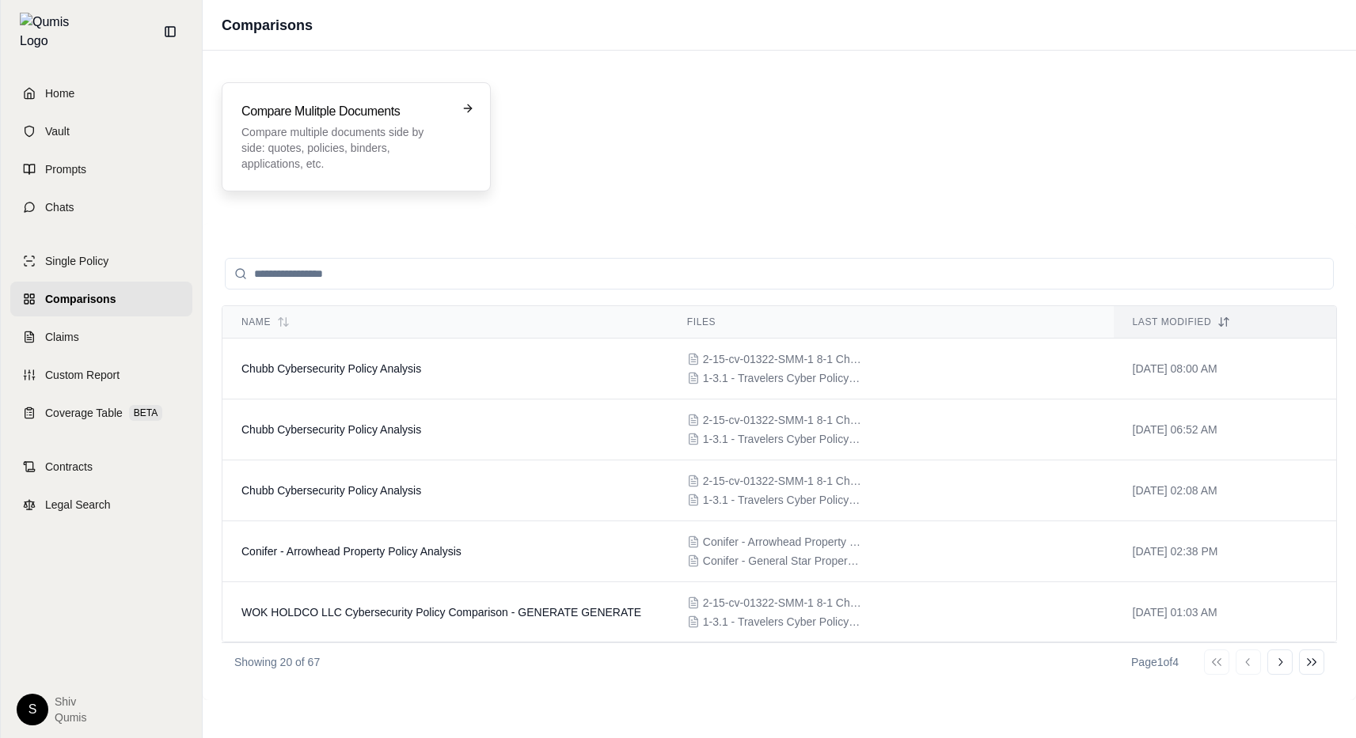
click at [306, 107] on h3 "Compare Mulitple Documents" at bounding box center [344, 111] width 207 height 19
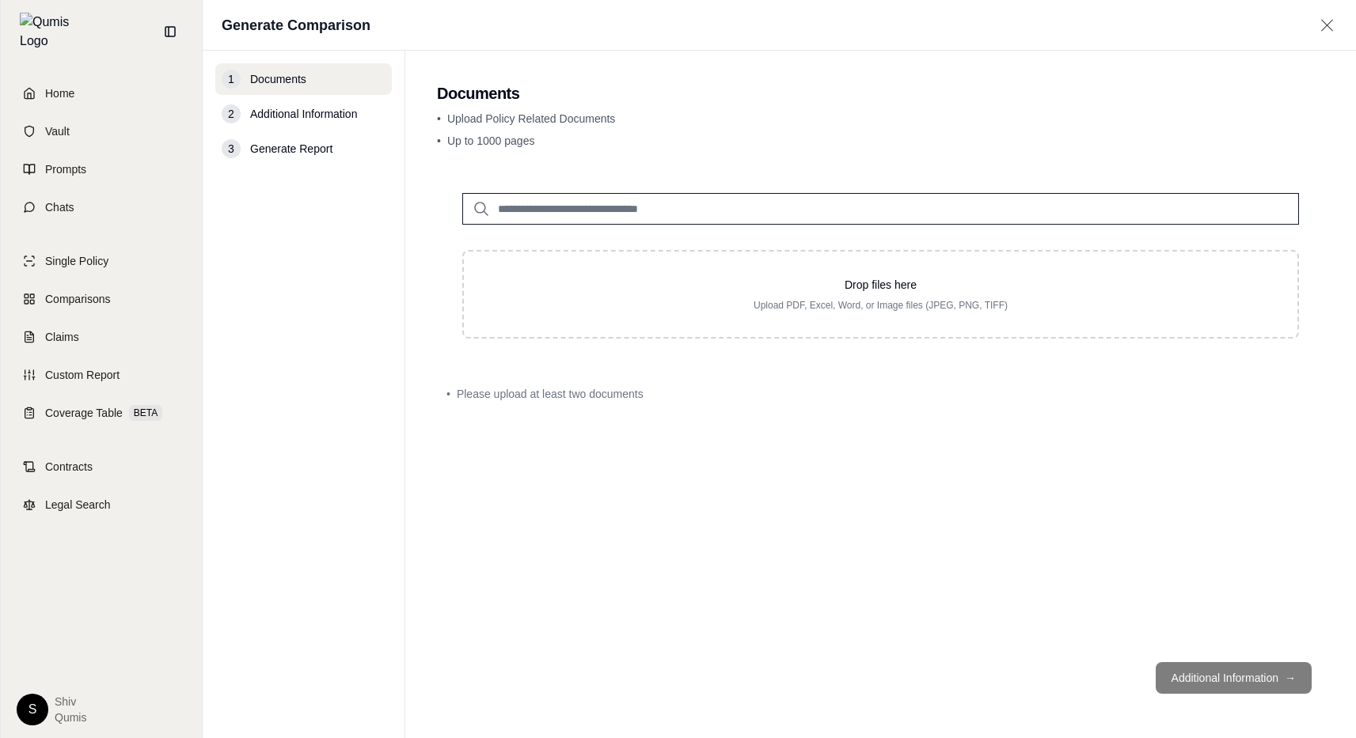
click at [719, 214] on input "search" at bounding box center [880, 209] width 837 height 32
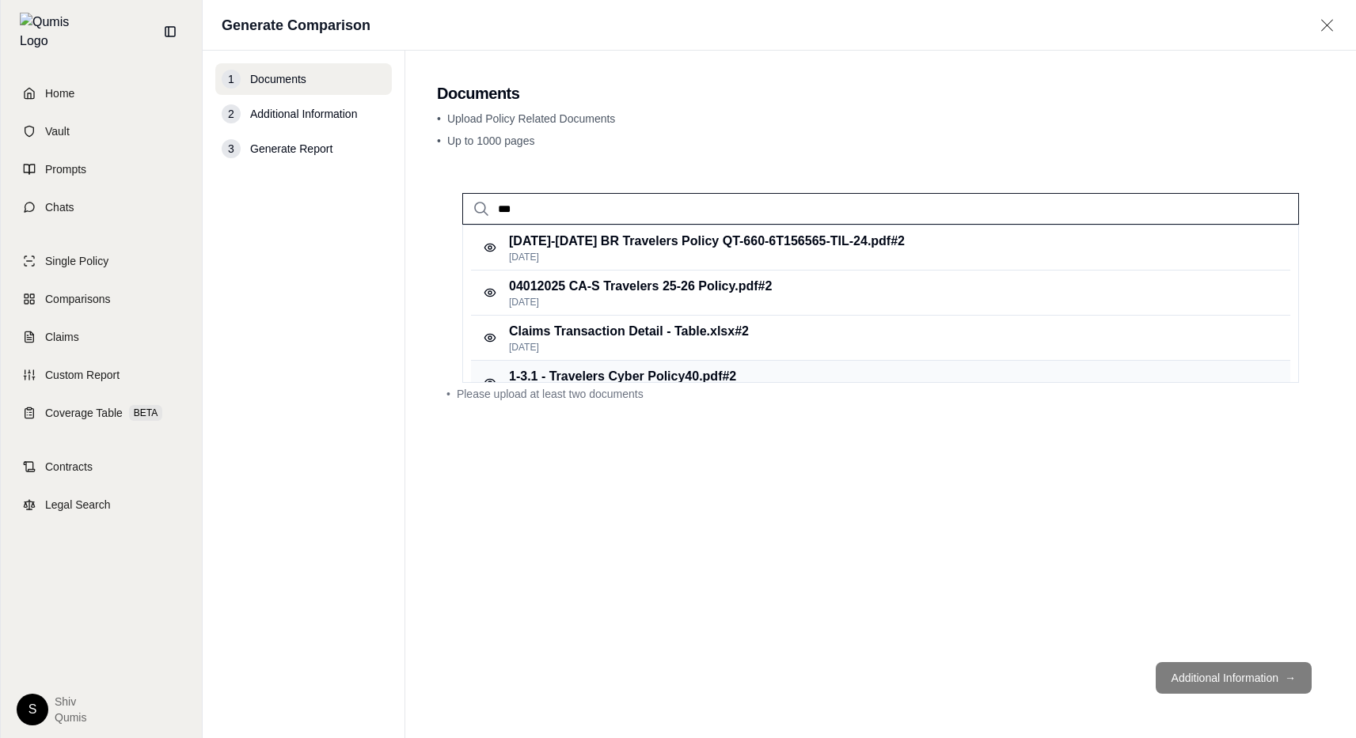
type input "***"
click at [652, 375] on p "1-3.1 - Travelers Cyber Policy40.pdf #2" at bounding box center [622, 376] width 227 height 19
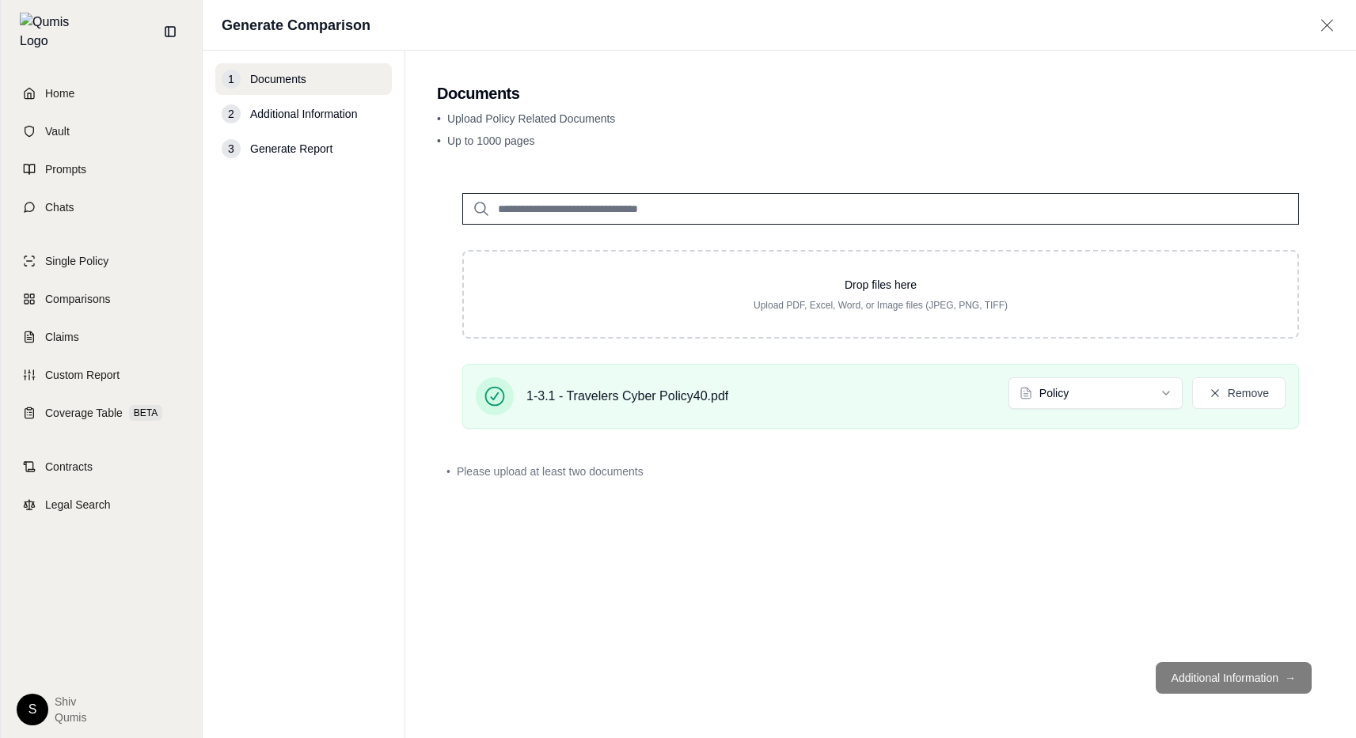
click at [587, 205] on input "search" at bounding box center [880, 209] width 837 height 32
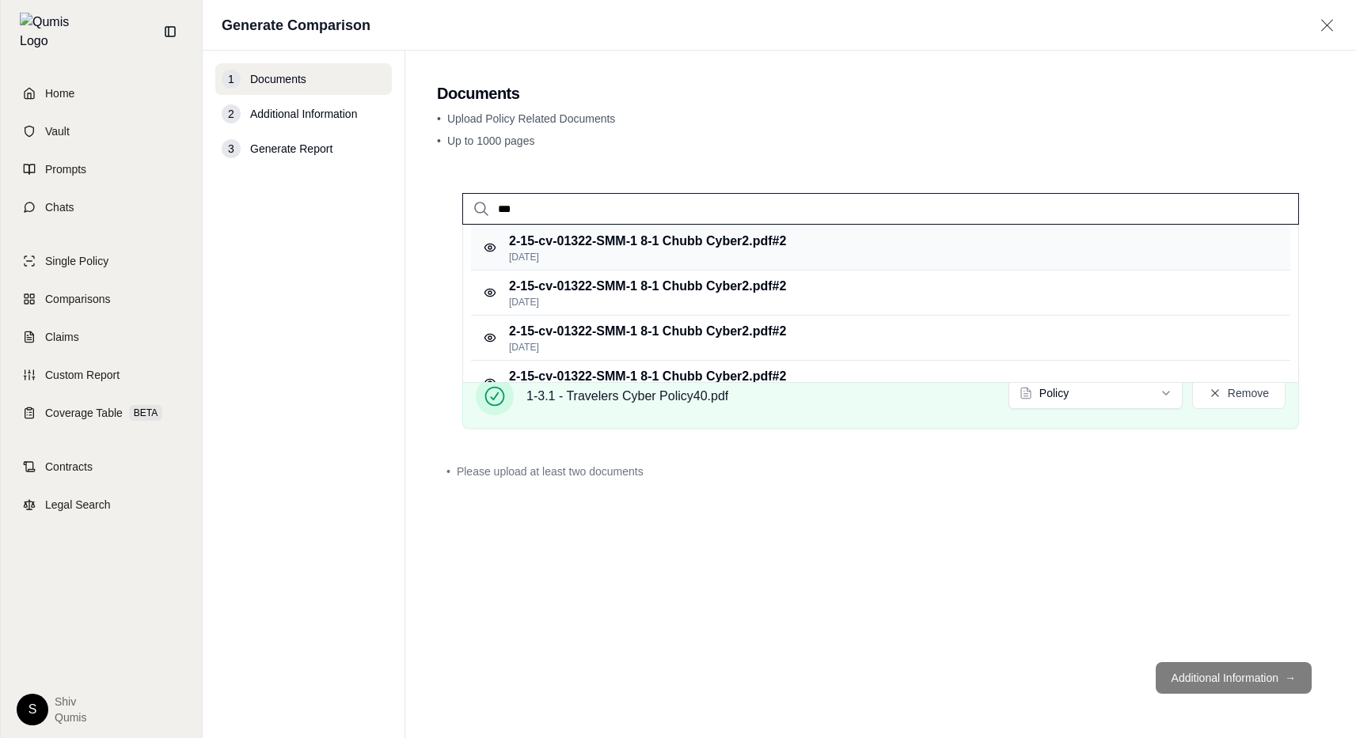
type input "***"
click at [605, 249] on p "2-15-cv-01322-SMM-1 8-1 Chubb Cyber2.pdf #2" at bounding box center [647, 241] width 277 height 19
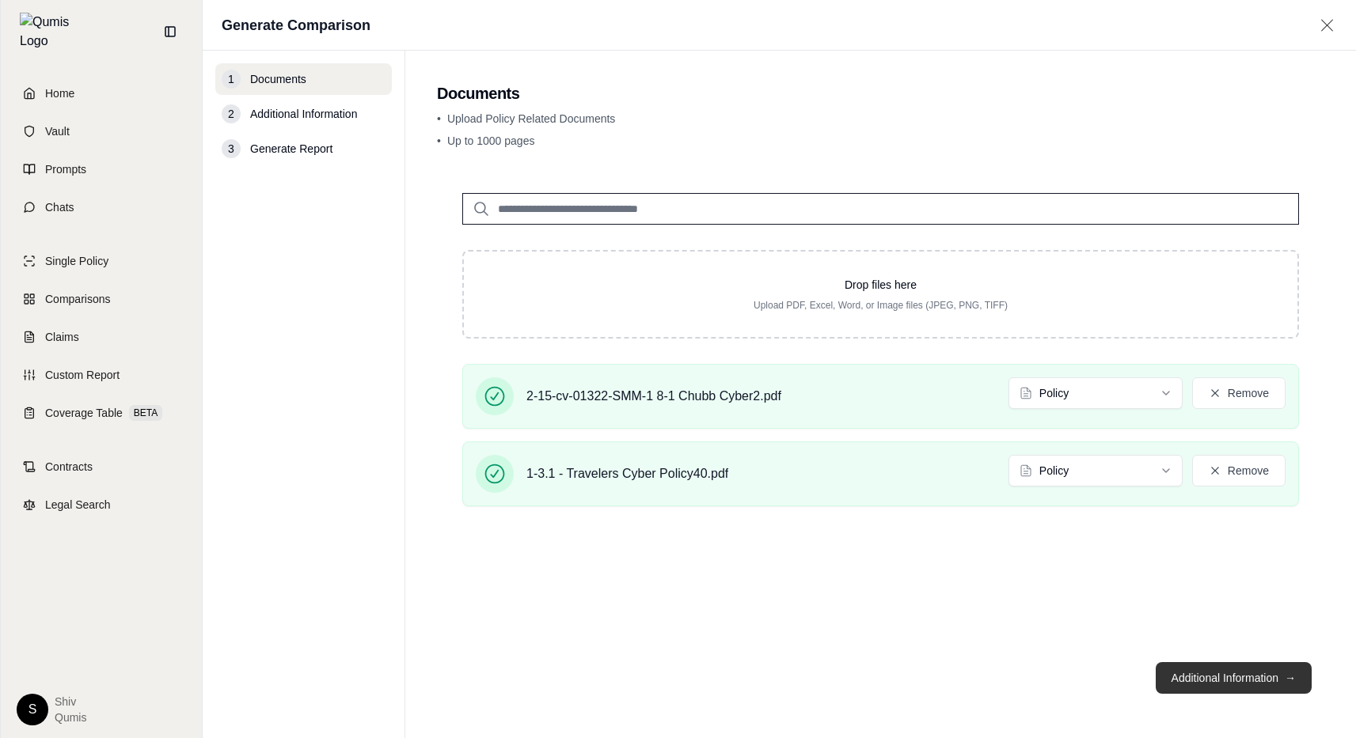
click at [1284, 689] on button "Additional Information →" at bounding box center [1233, 678] width 156 height 32
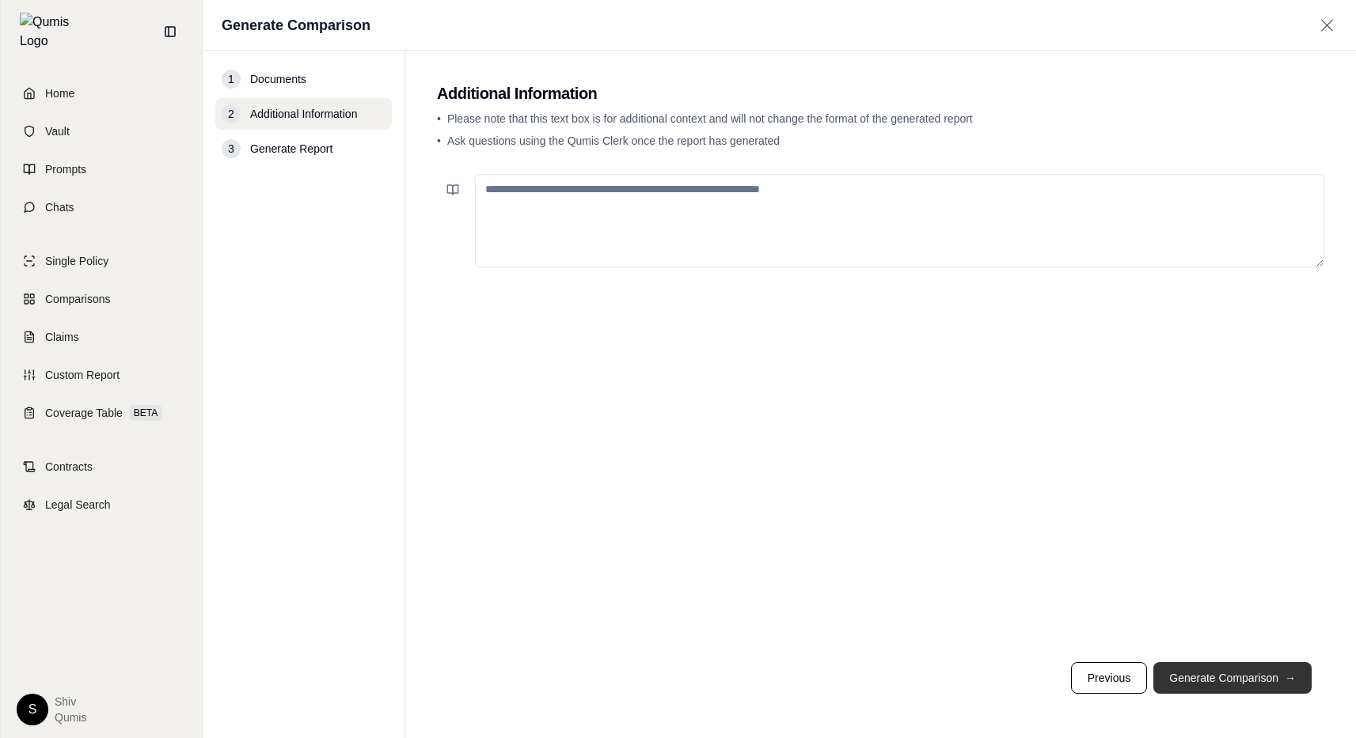
click at [1284, 689] on button "Generate Comparison →" at bounding box center [1232, 678] width 158 height 32
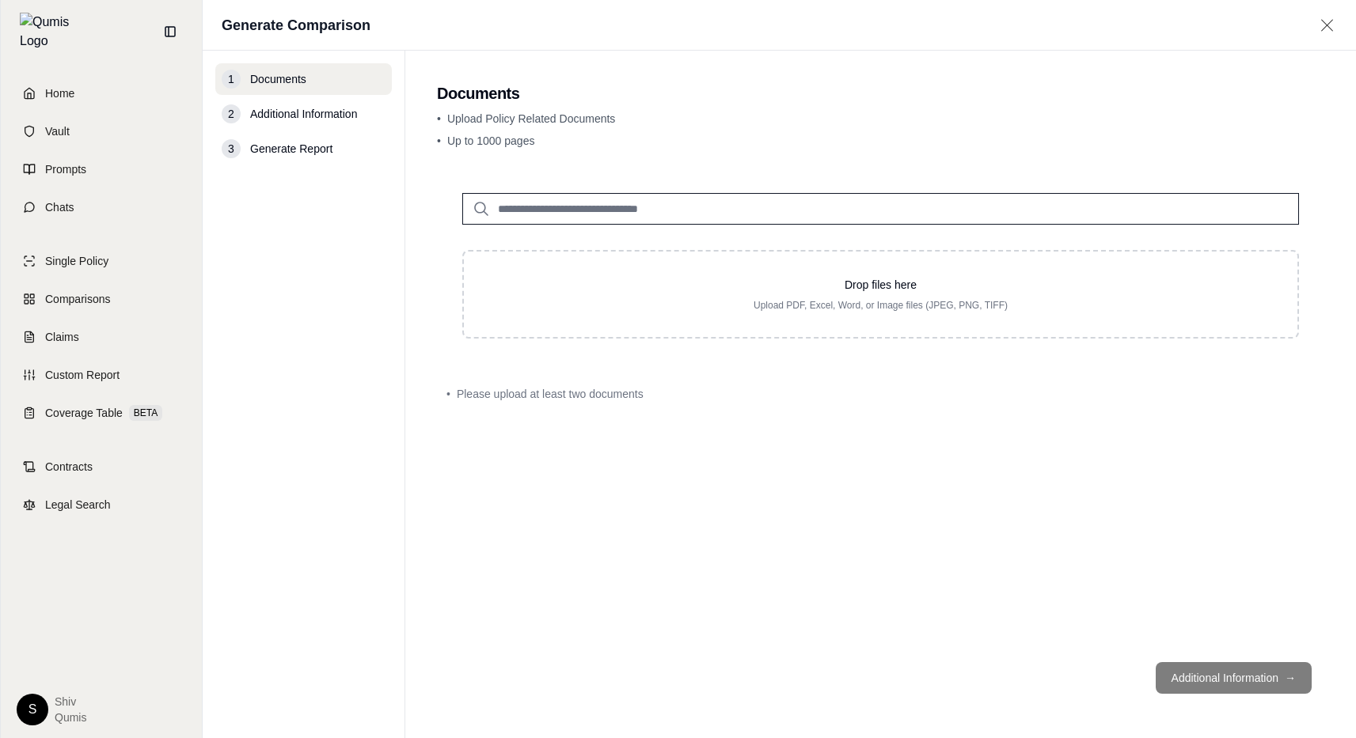
click at [540, 203] on input "search" at bounding box center [880, 209] width 837 height 32
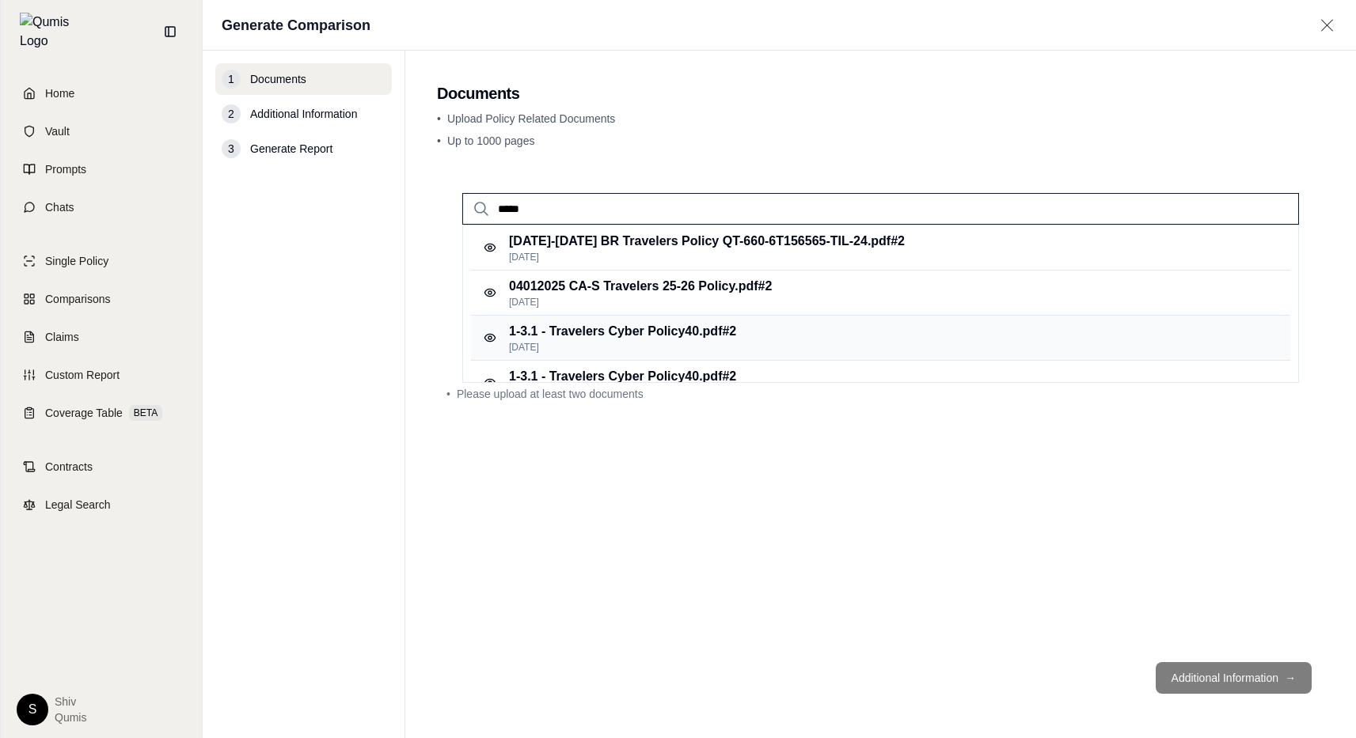
type input "*****"
click at [580, 328] on p "1-3.1 - Travelers Cyber Policy40.pdf #2" at bounding box center [622, 331] width 227 height 19
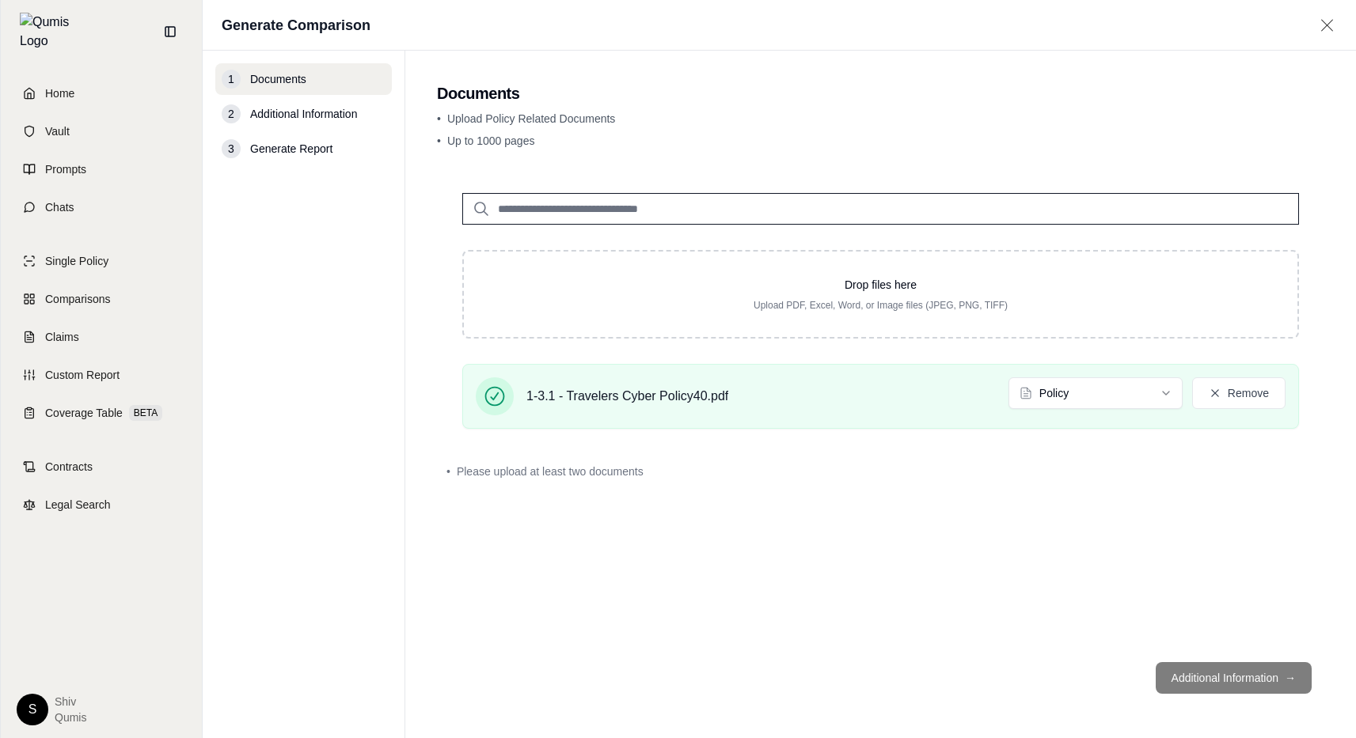
click at [560, 204] on input "search" at bounding box center [880, 209] width 837 height 32
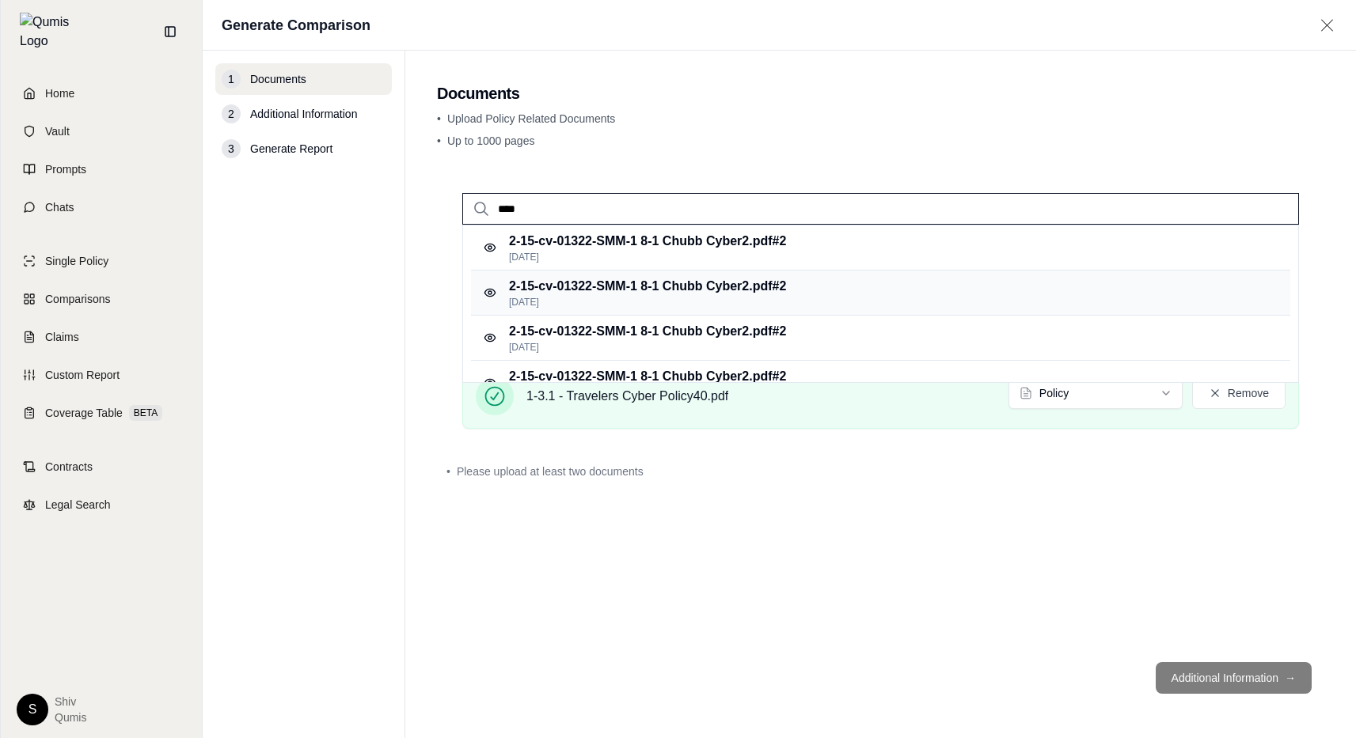
type input "****"
click at [704, 299] on p "[DATE]" at bounding box center [647, 302] width 277 height 13
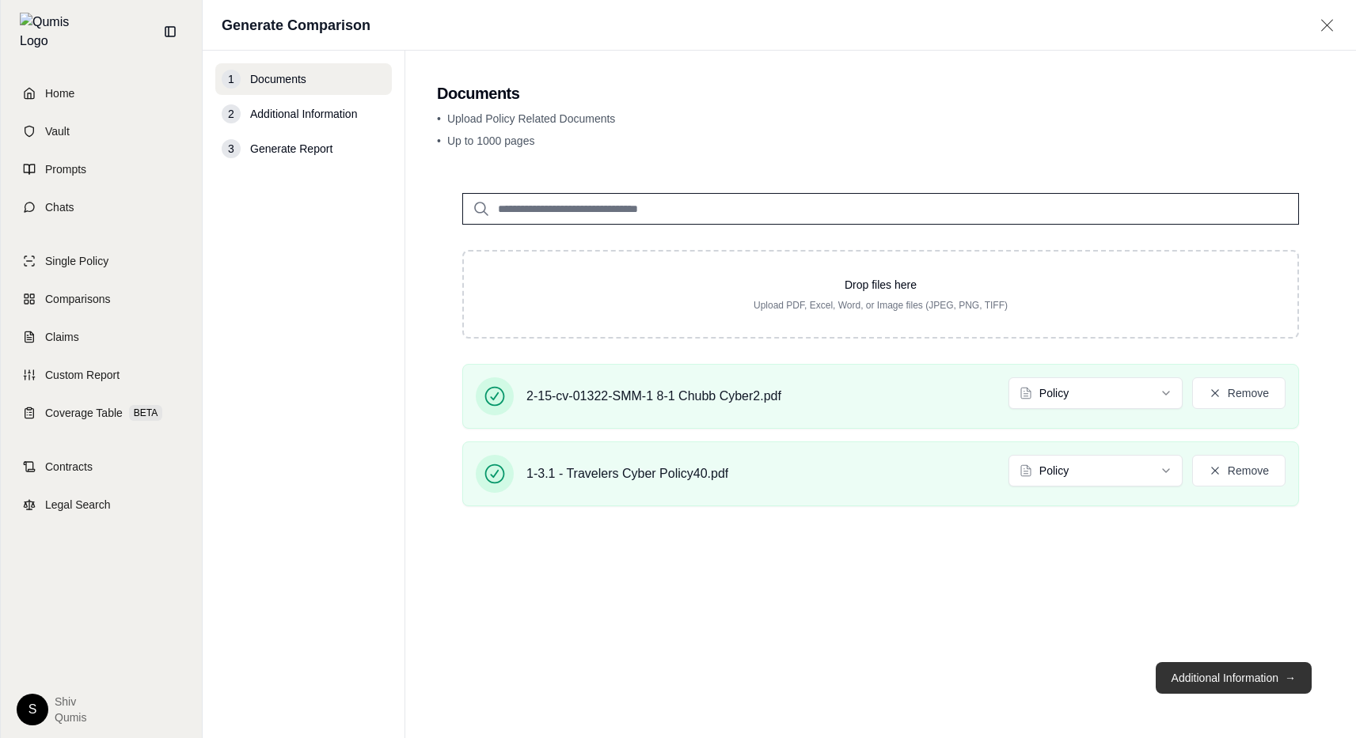
click at [1235, 673] on button "Additional Information →" at bounding box center [1233, 678] width 156 height 32
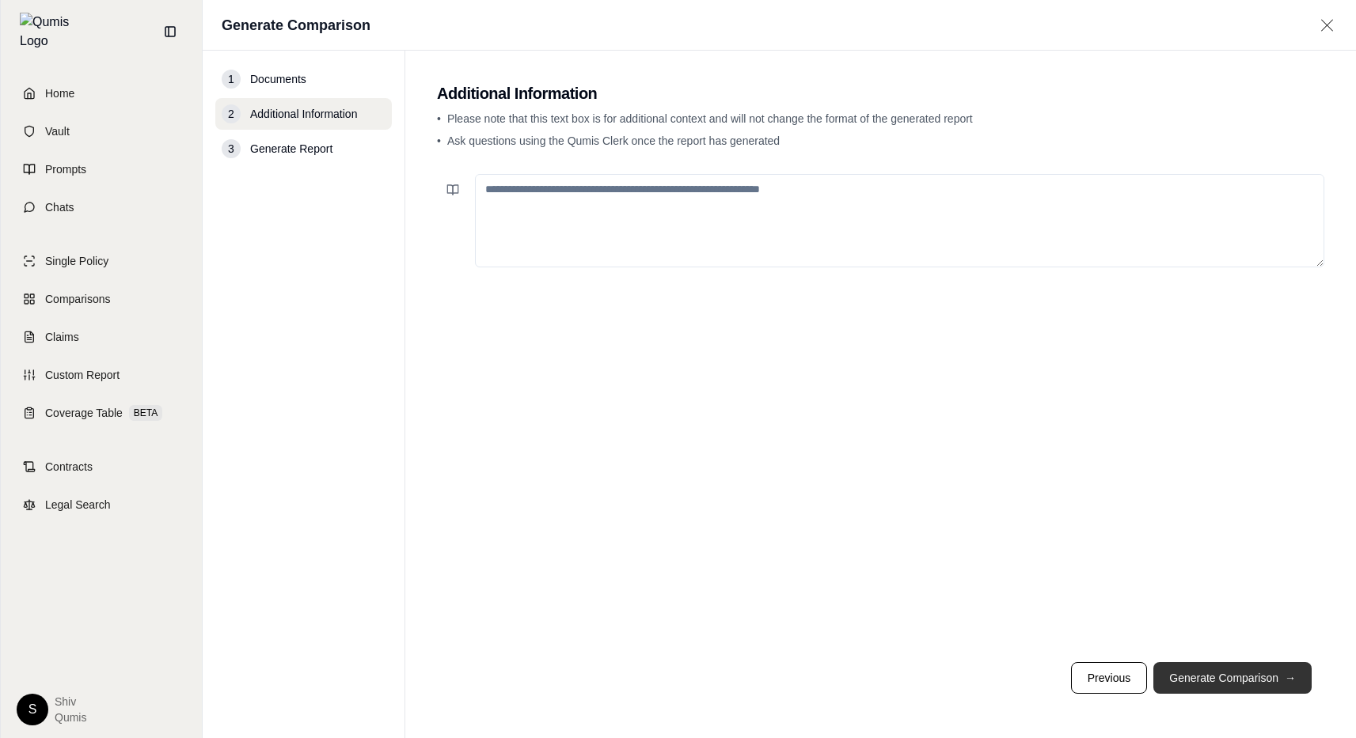
click at [1235, 673] on button "Generate Comparison →" at bounding box center [1232, 678] width 158 height 32
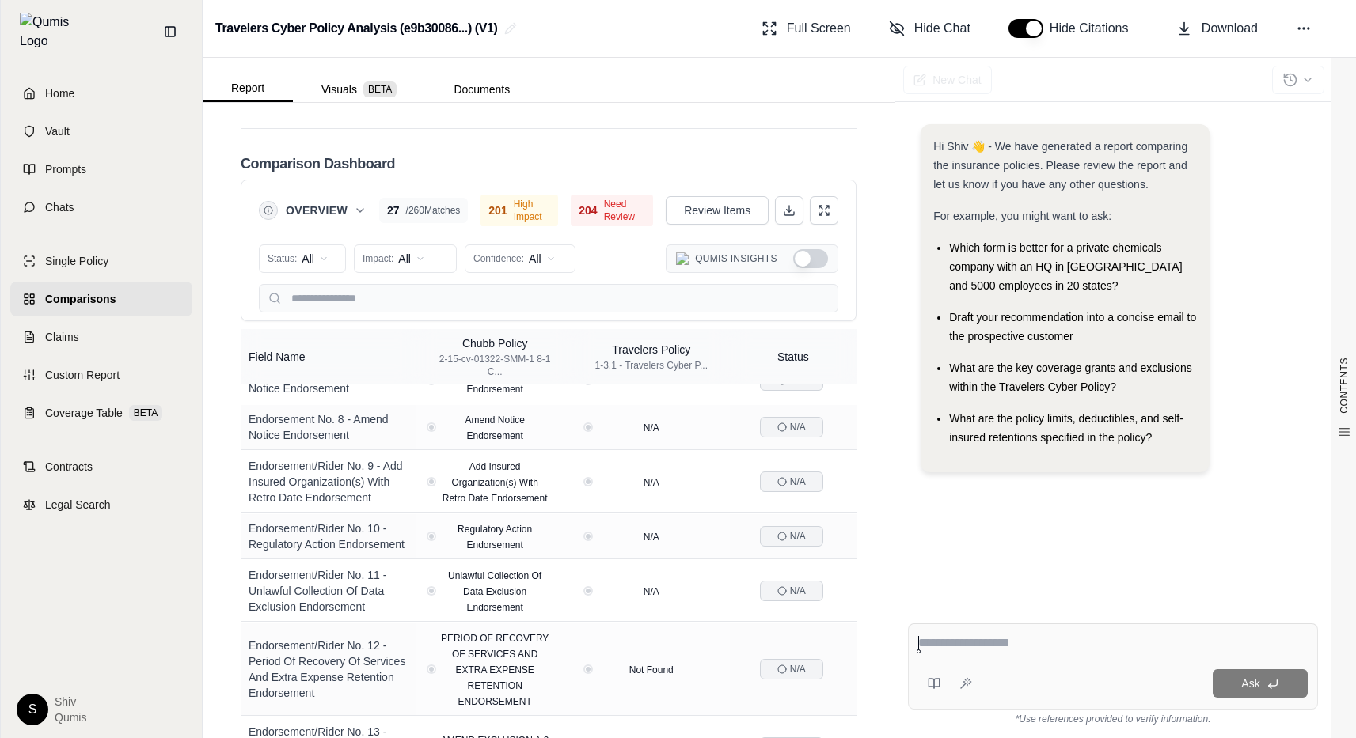
scroll to position [3546, 0]
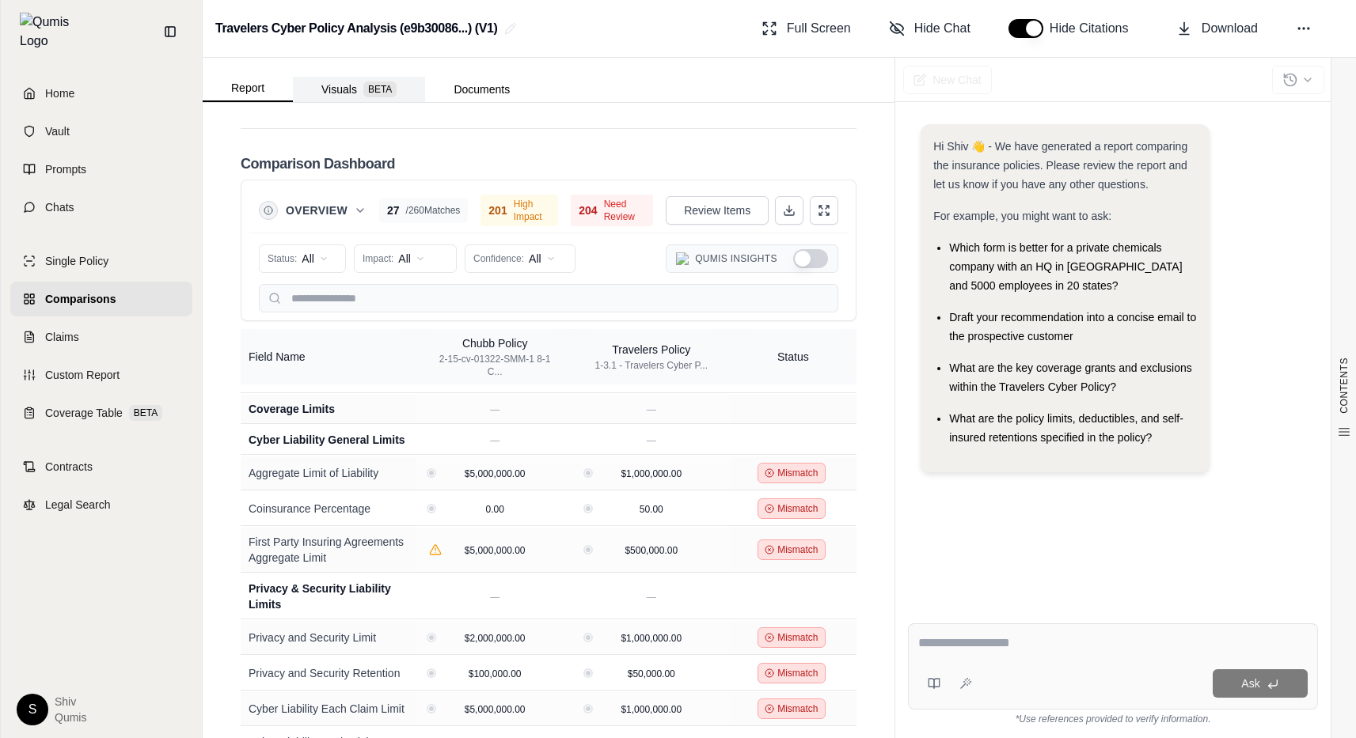
click at [355, 89] on button "Visuals BETA" at bounding box center [359, 89] width 132 height 25
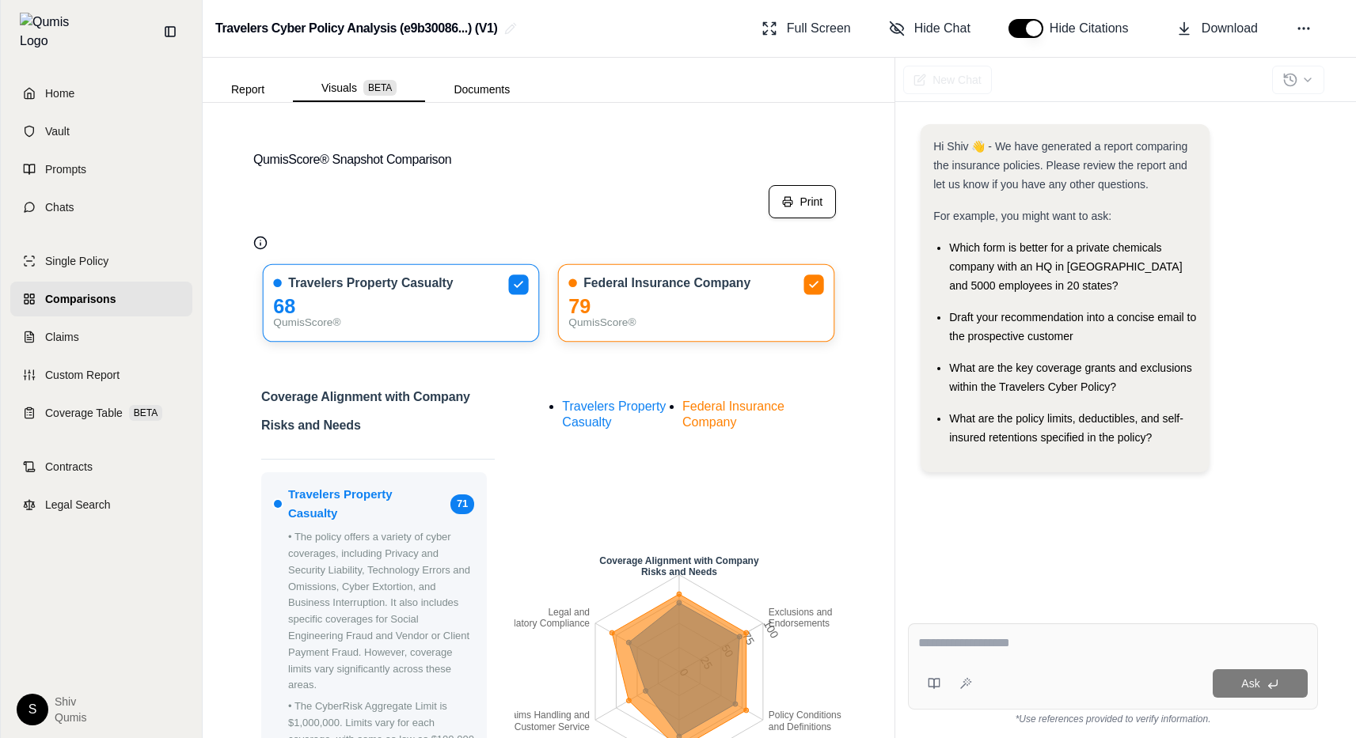
click at [812, 195] on button "Print" at bounding box center [801, 201] width 67 height 33
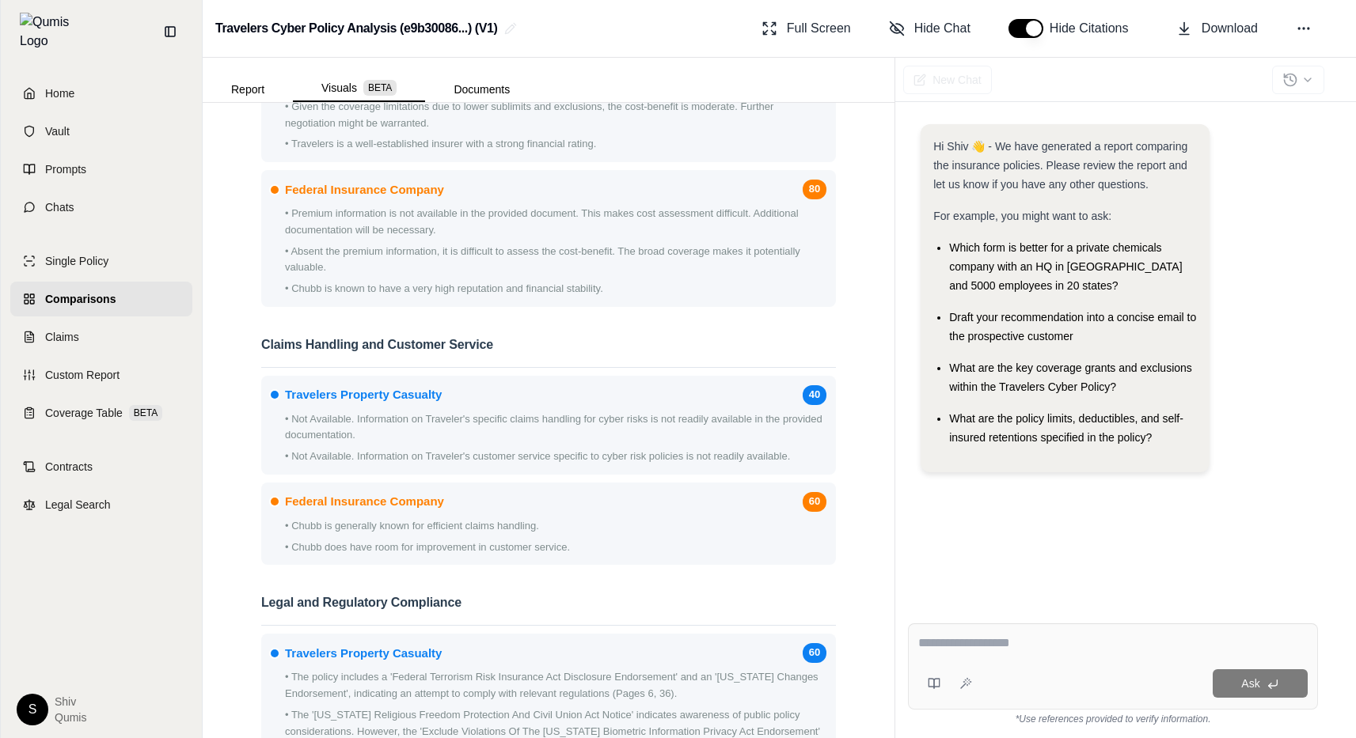
scroll to position [2468, 0]
